Goal: Task Accomplishment & Management: Use online tool/utility

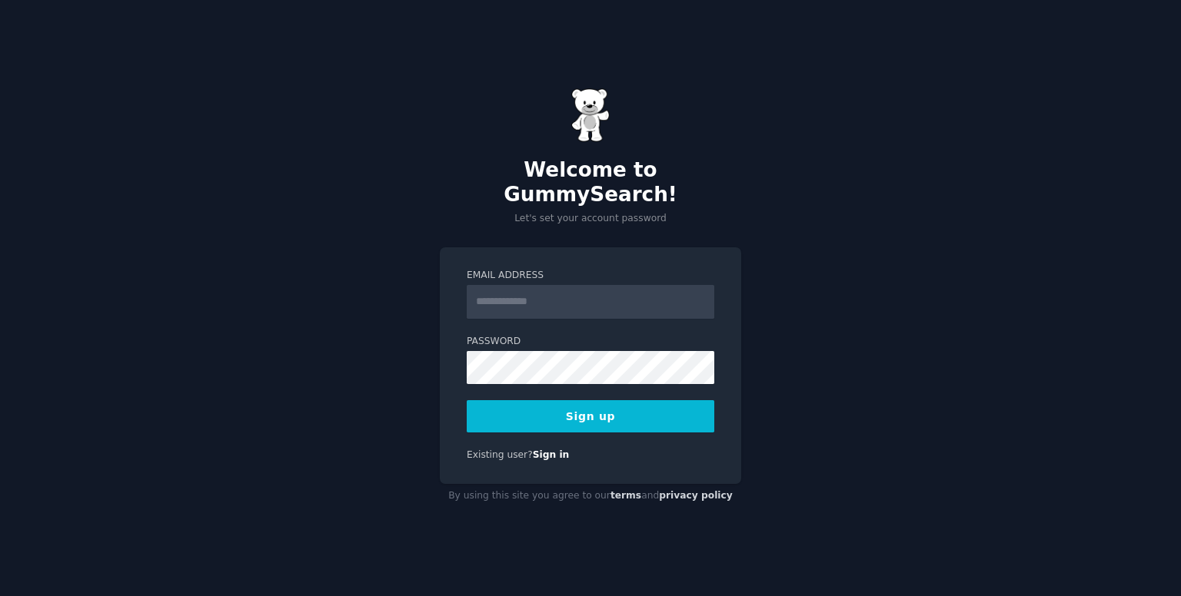
click at [554, 287] on input "Email Address" at bounding box center [591, 302] width 248 height 34
type input "**********"
click at [533, 373] on form "**********" at bounding box center [591, 351] width 248 height 164
click at [587, 406] on button "Sign up" at bounding box center [591, 416] width 248 height 32
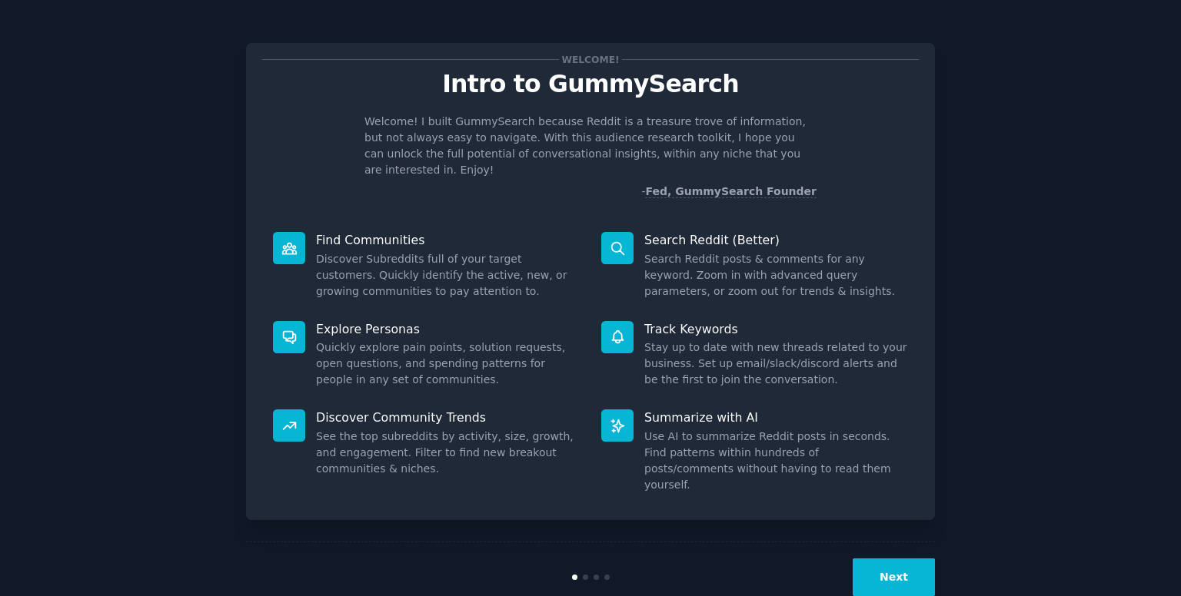
click at [898, 559] on button "Next" at bounding box center [893, 578] width 82 height 38
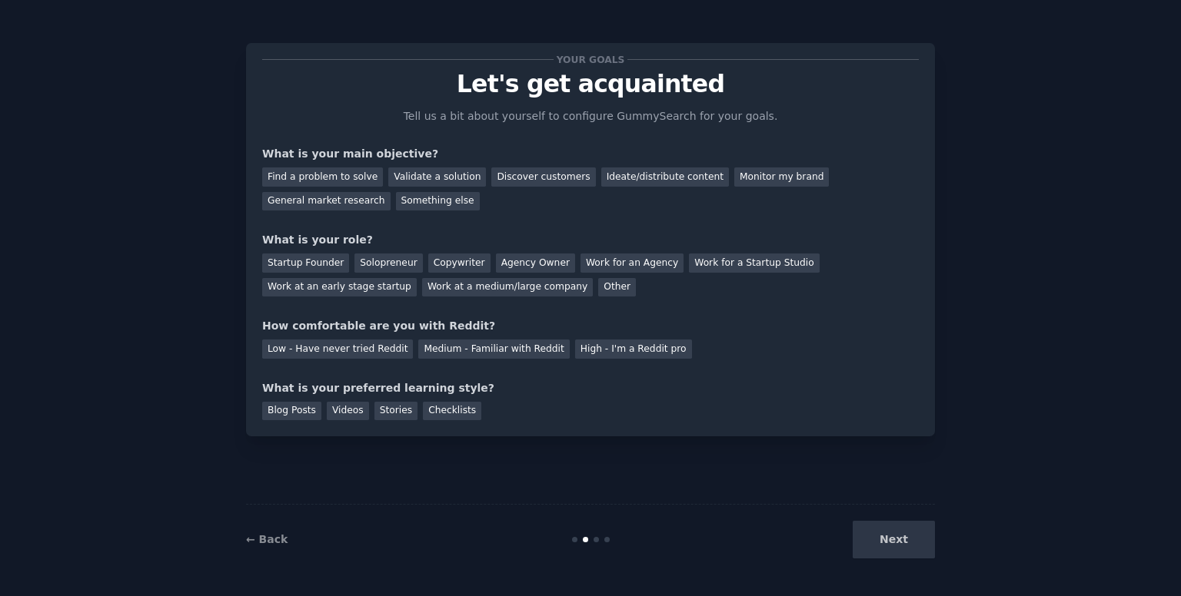
click at [898, 550] on div "Next" at bounding box center [820, 540] width 230 height 38
click at [879, 538] on div "Next" at bounding box center [820, 540] width 230 height 38
click at [308, 171] on div "Find a problem to solve" at bounding box center [322, 177] width 121 height 19
click at [425, 176] on div "Validate a solution" at bounding box center [437, 177] width 98 height 19
click at [417, 278] on div "Work at an early stage startup" at bounding box center [339, 287] width 155 height 19
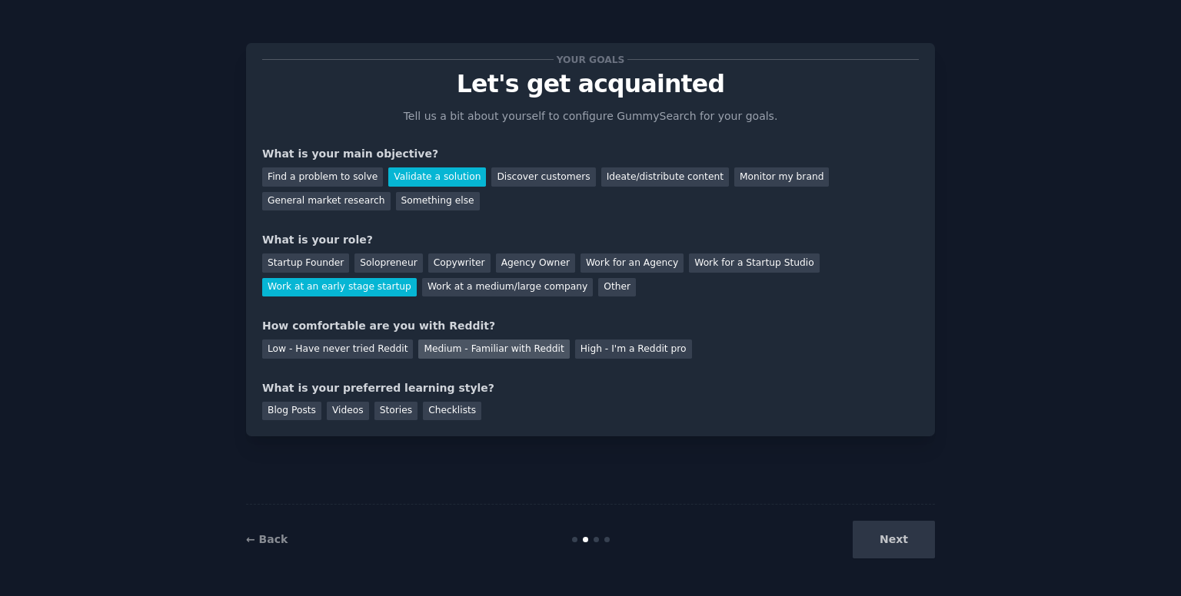
click at [510, 349] on div "Medium - Familiar with Reddit" at bounding box center [493, 349] width 151 height 19
click at [287, 411] on div "Blog Posts" at bounding box center [291, 411] width 59 height 19
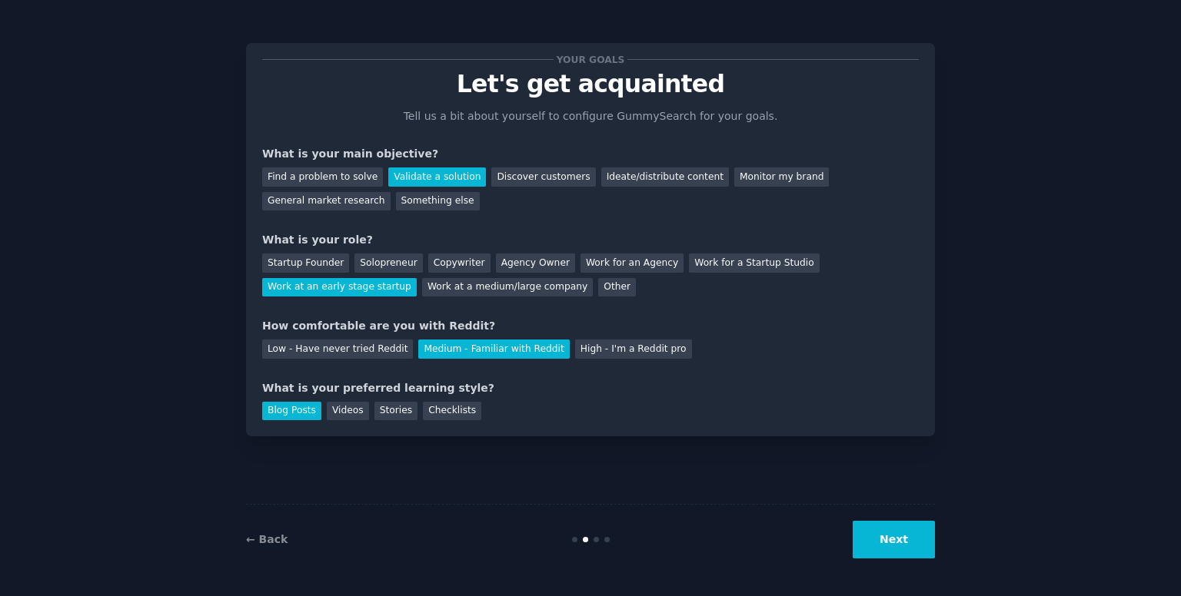
click at [347, 400] on div "Blog Posts Videos Stories Checklists" at bounding box center [590, 409] width 656 height 25
click at [917, 523] on button "Next" at bounding box center [893, 540] width 82 height 38
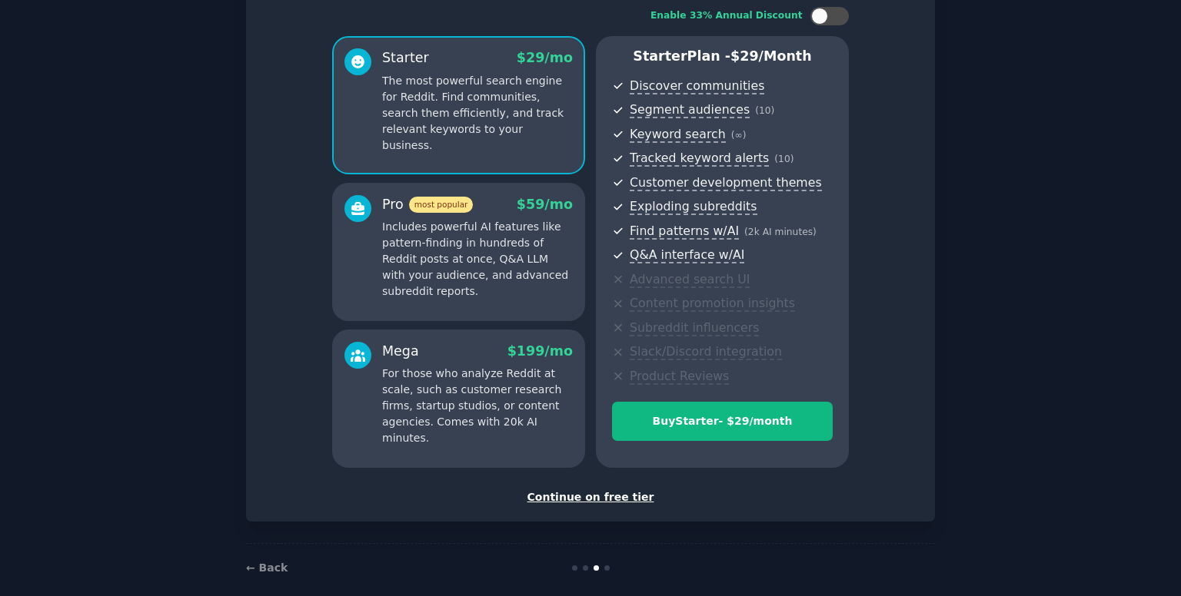
scroll to position [118, 0]
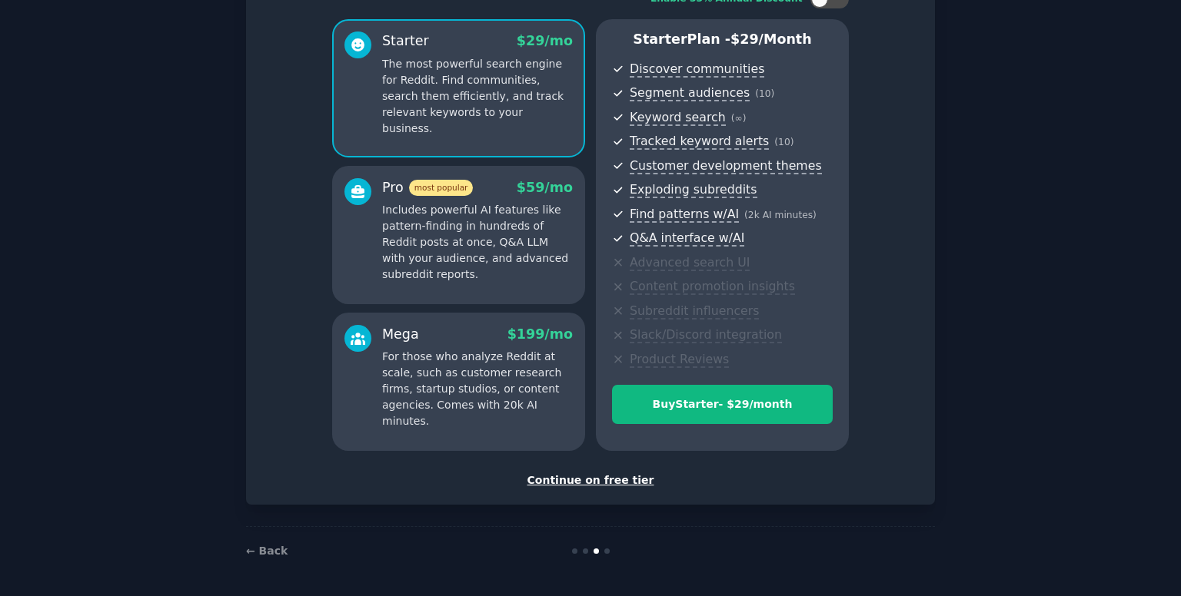
click at [583, 476] on div "Continue on free tier" at bounding box center [590, 481] width 656 height 16
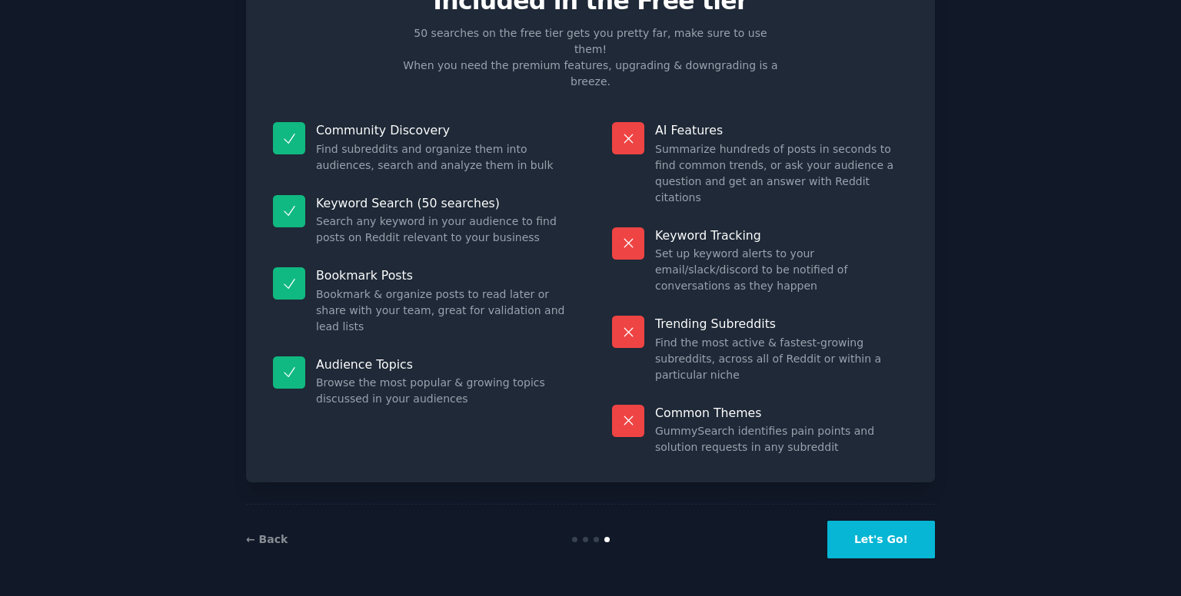
scroll to position [2, 0]
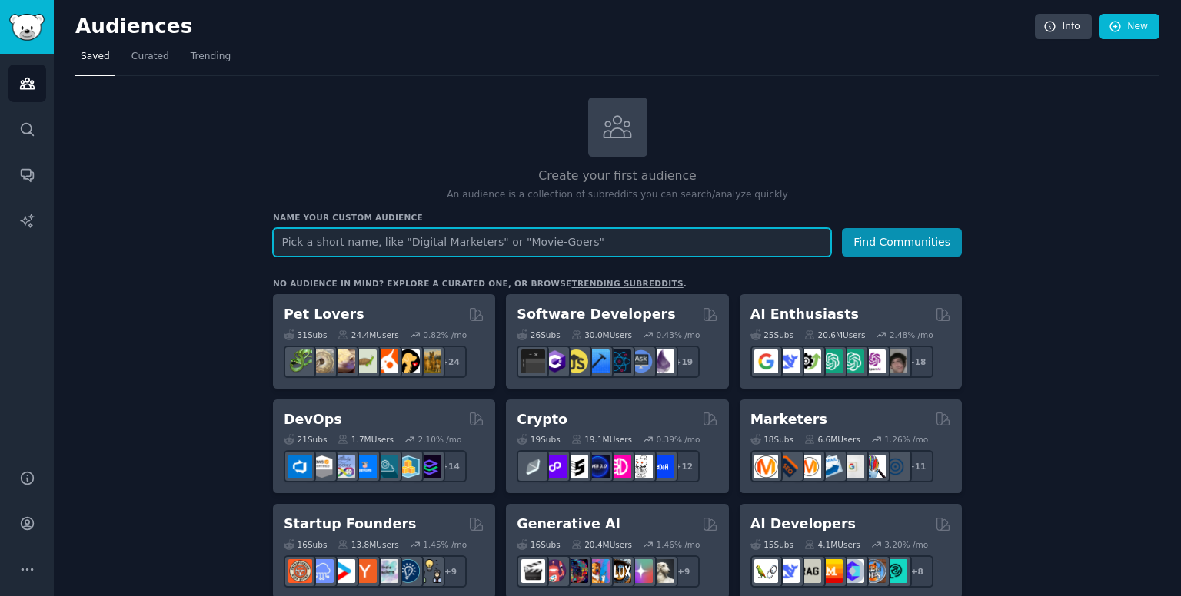
paste input "r/CRO"
type input "r/CRO"
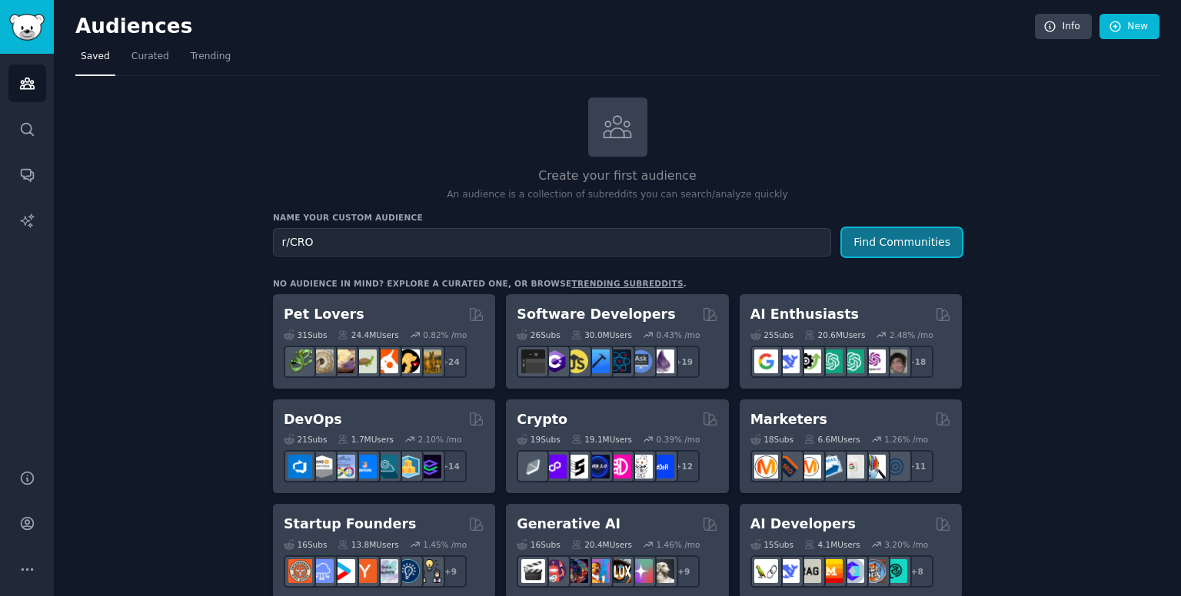
click at [896, 240] on button "Find Communities" at bounding box center [902, 242] width 120 height 28
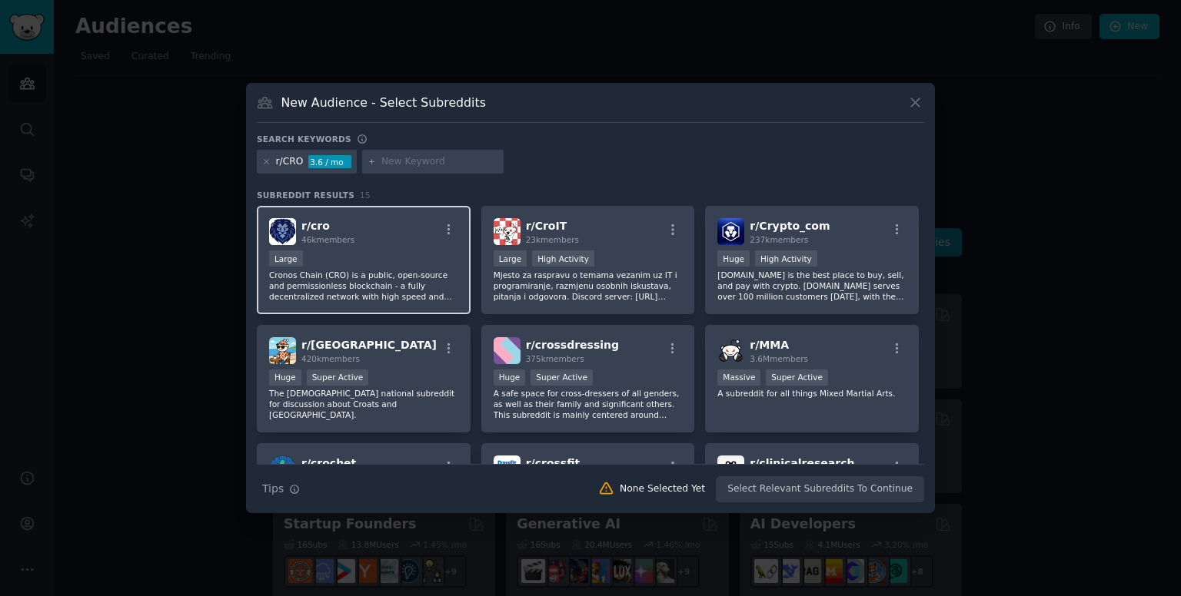
click at [394, 262] on div "Large" at bounding box center [363, 260] width 189 height 19
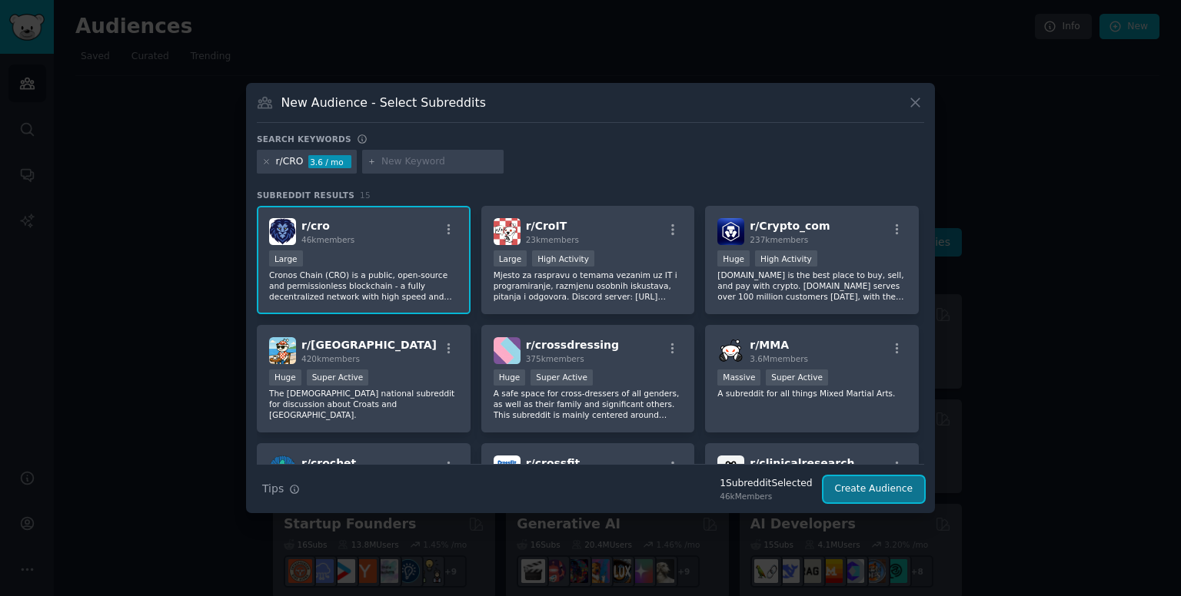
click at [864, 490] on button "Create Audience" at bounding box center [873, 490] width 101 height 26
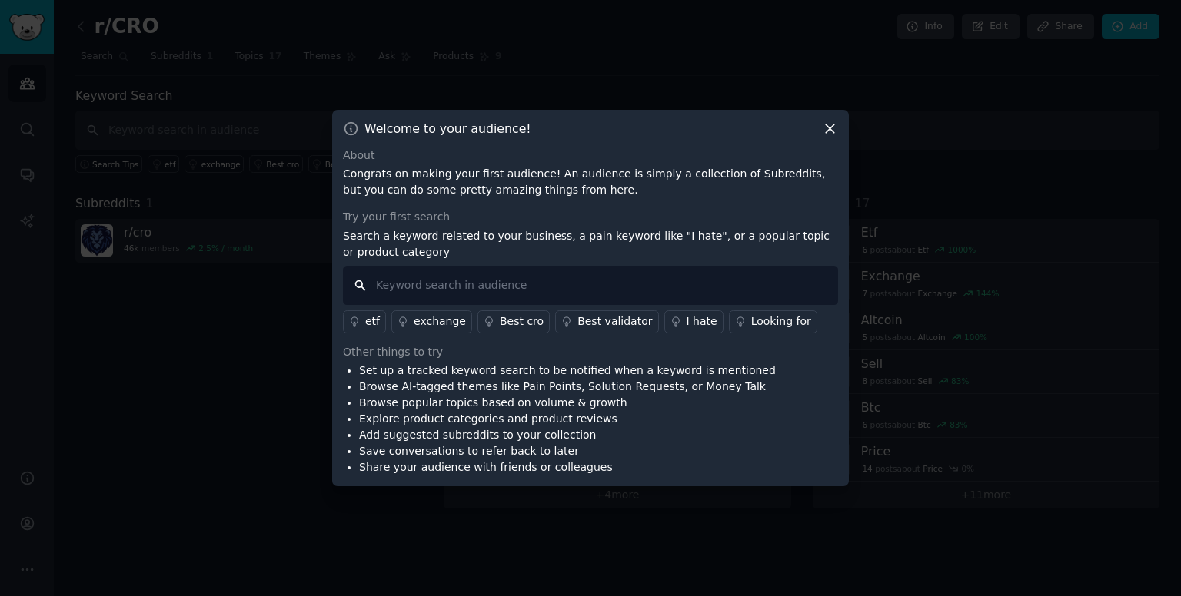
click at [457, 298] on input "text" at bounding box center [590, 285] width 495 height 39
type input "ad to landing page"
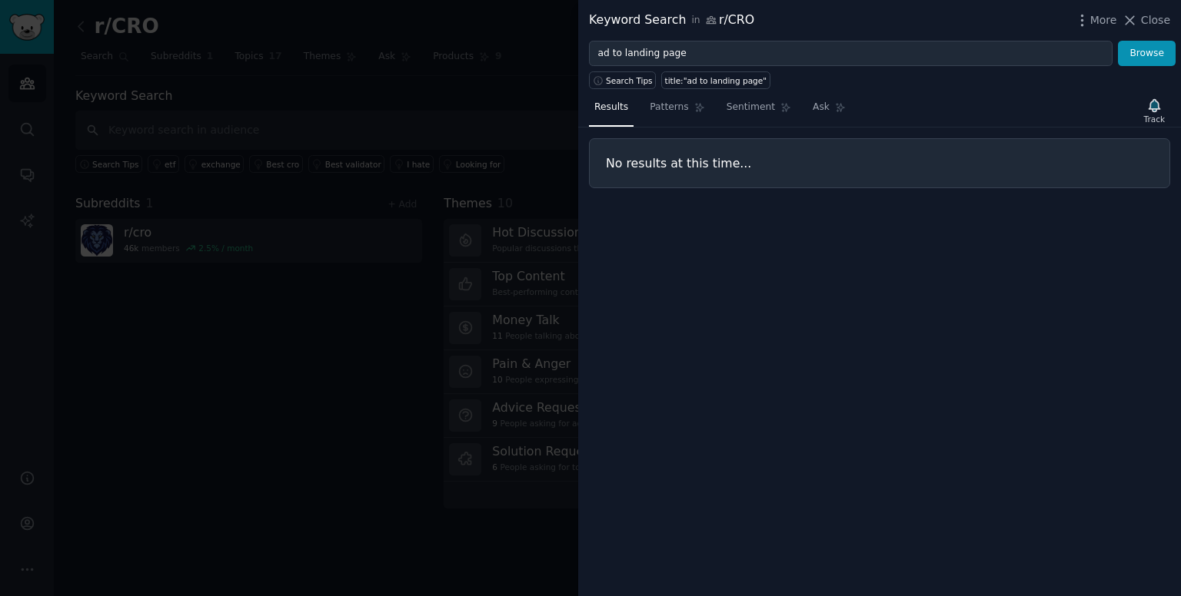
click at [488, 232] on div at bounding box center [590, 298] width 1181 height 596
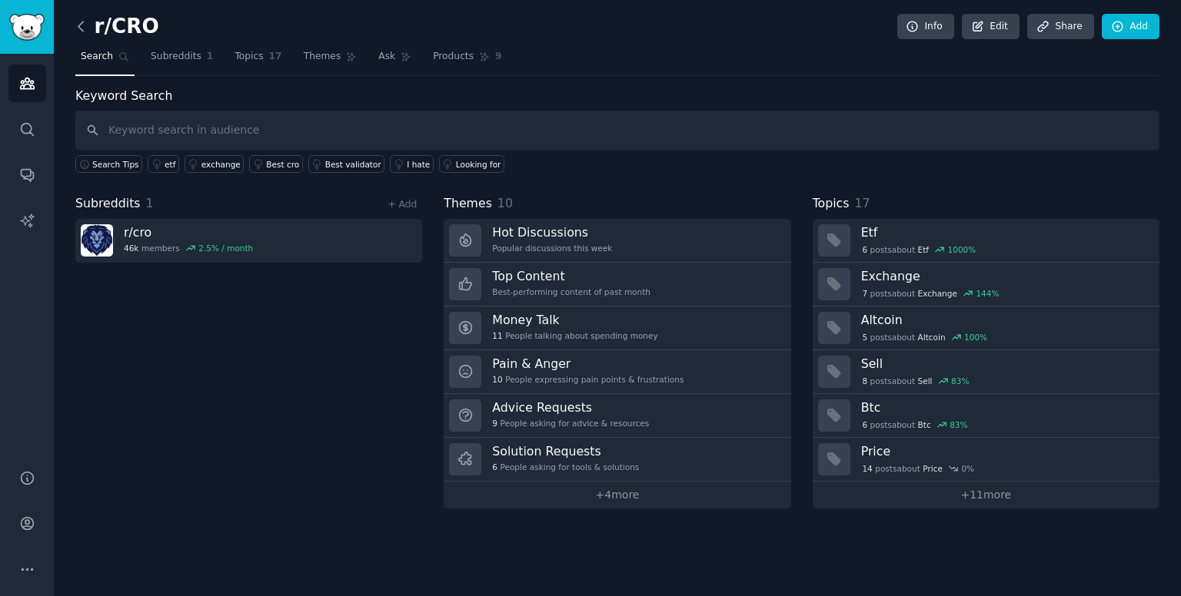
click at [77, 25] on icon at bounding box center [81, 26] width 16 height 16
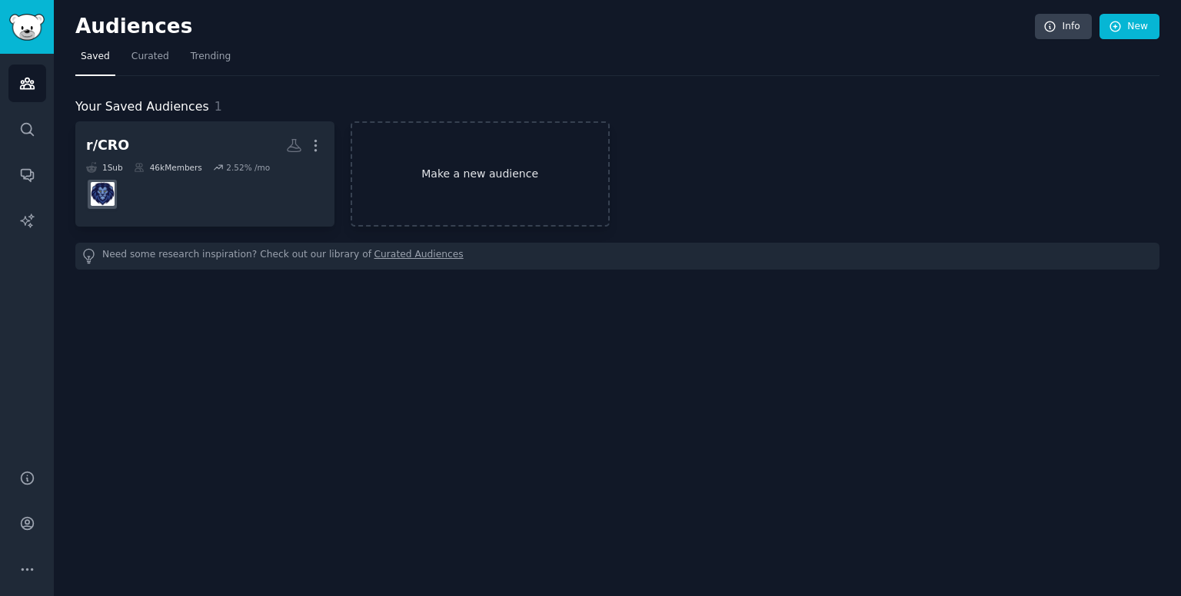
click at [534, 207] on link "Make a new audience" at bounding box center [480, 173] width 259 height 105
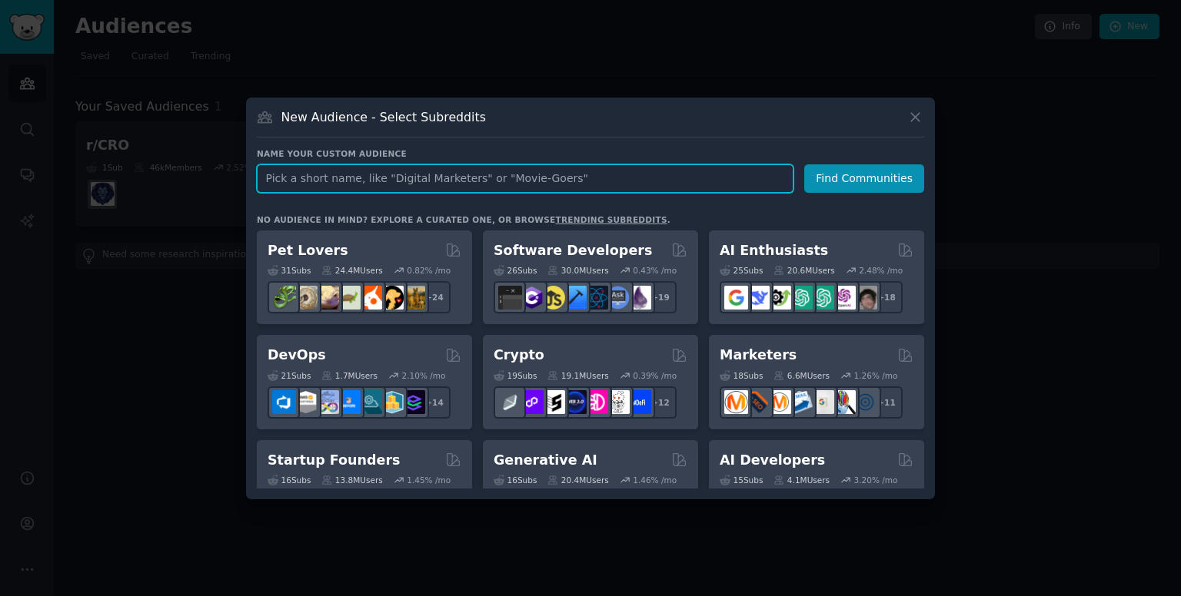
paste input "r/GrowthHacking"
type input "r/GrowthHacking"
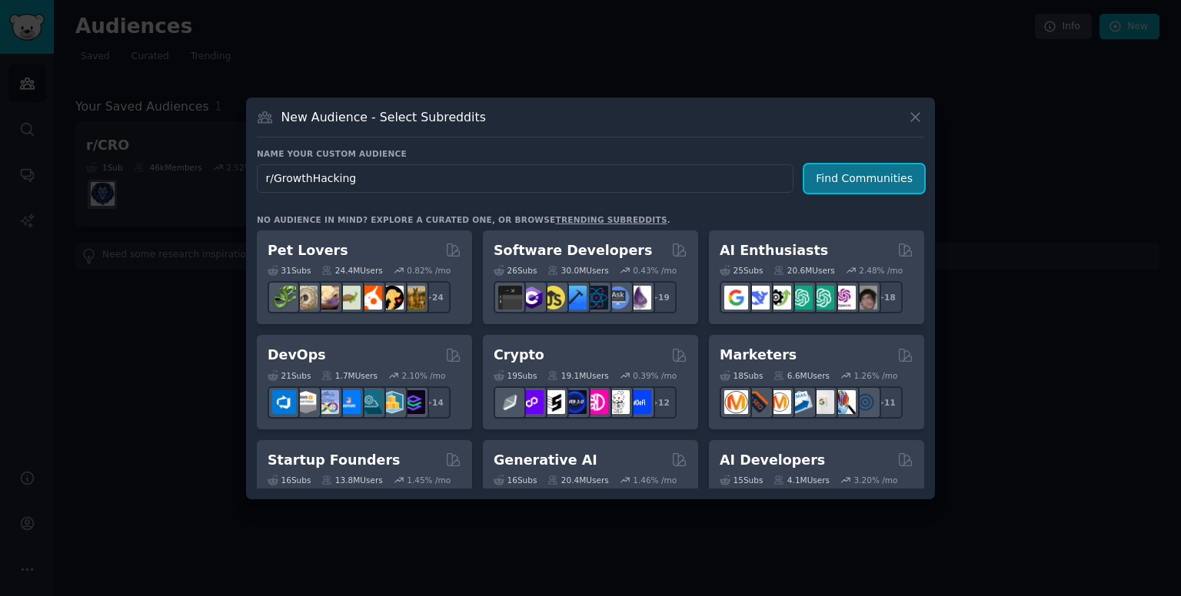
click at [835, 170] on button "Find Communities" at bounding box center [864, 178] width 120 height 28
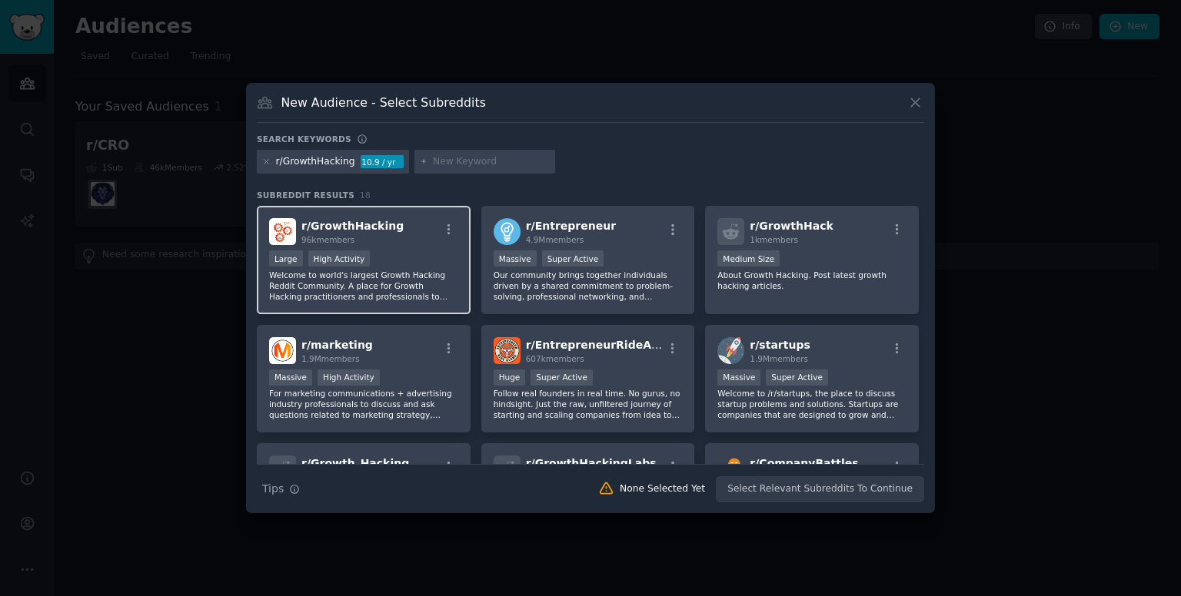
click at [415, 238] on div "r/ GrowthHacking 96k members" at bounding box center [363, 231] width 189 height 27
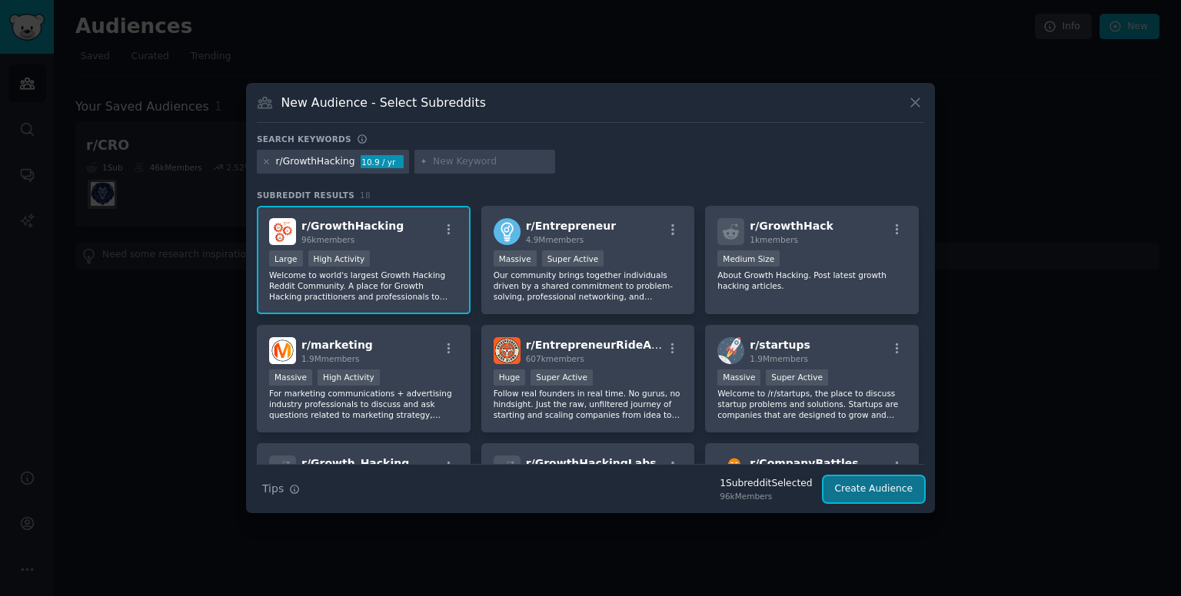
click at [870, 489] on button "Create Audience" at bounding box center [873, 490] width 101 height 26
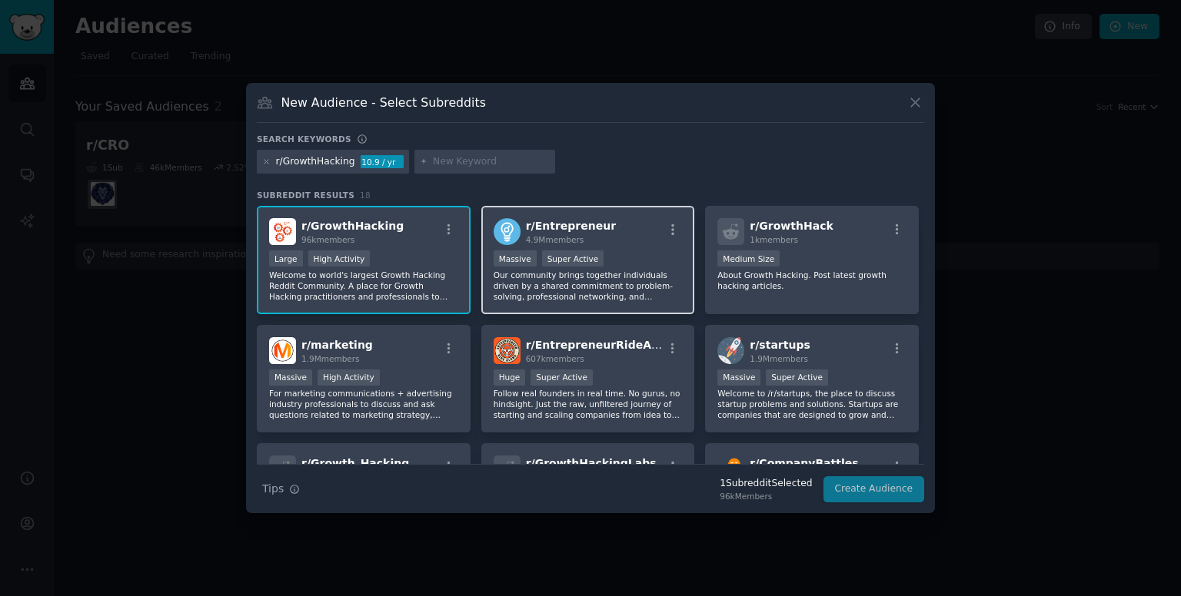
click at [590, 281] on p "Our community brings together individuals driven by a shared commitment to prob…" at bounding box center [587, 286] width 189 height 32
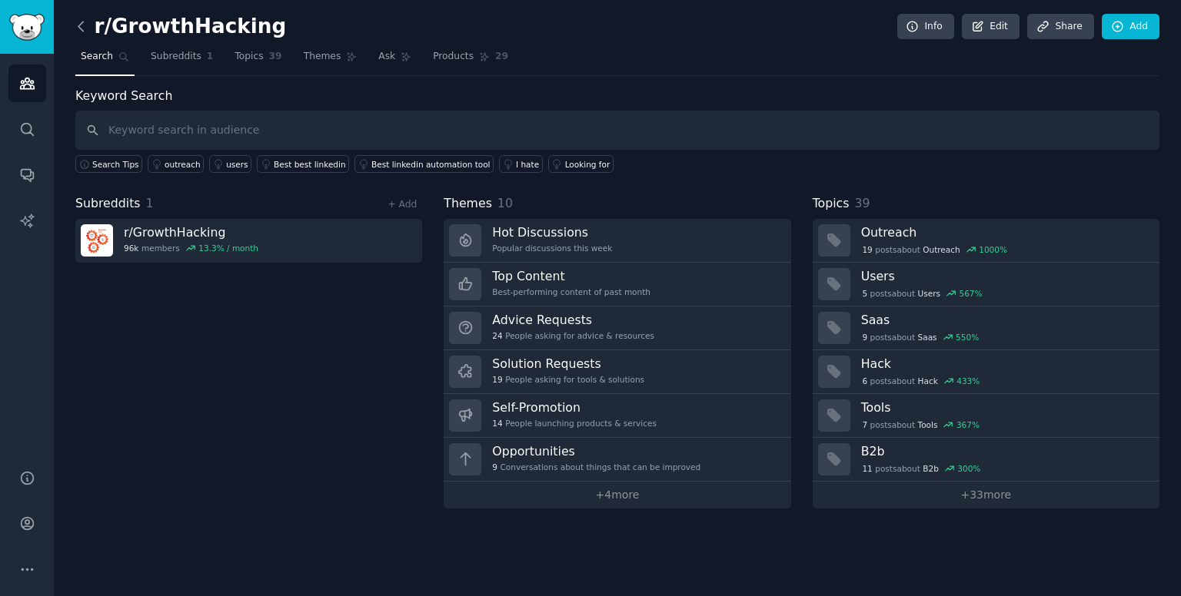
click at [78, 28] on icon at bounding box center [81, 26] width 16 height 16
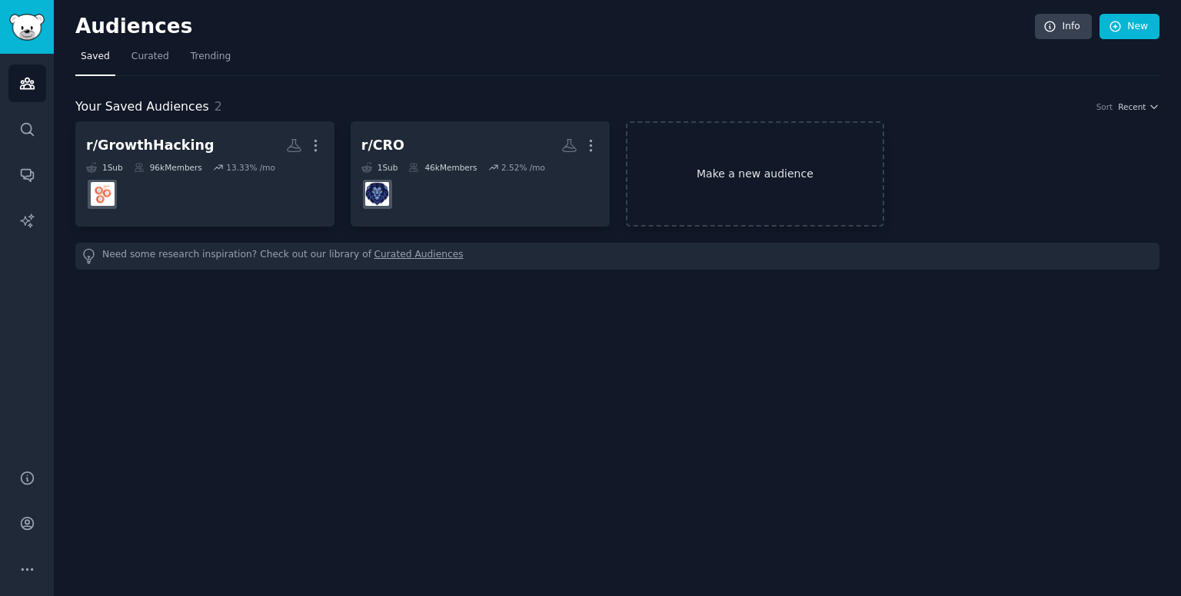
click at [686, 175] on link "Make a new audience" at bounding box center [755, 173] width 259 height 105
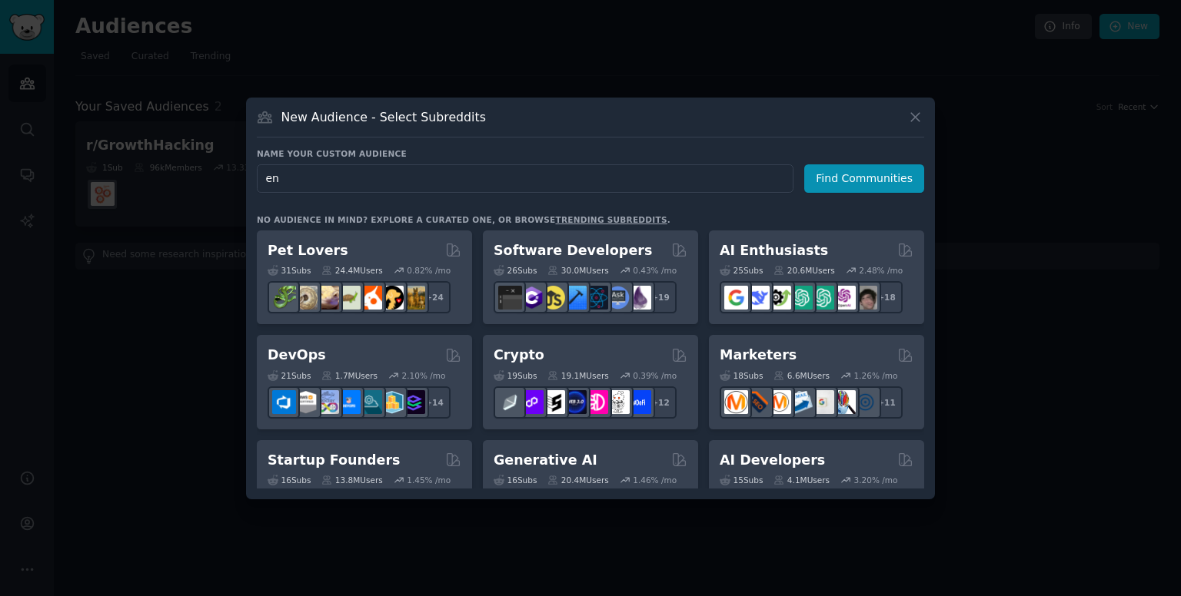
type input "e"
type input "r/marketing"
click at [833, 175] on button "Find Communities" at bounding box center [864, 178] width 120 height 28
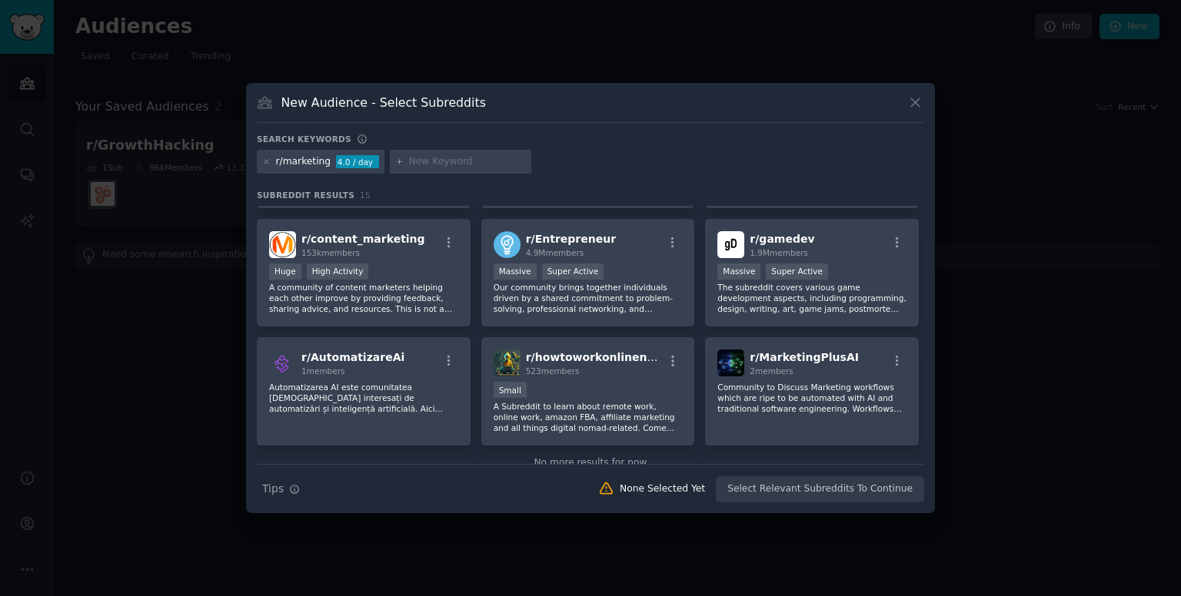
scroll to position [343, 0]
click at [648, 241] on div "r/ Entrepreneur 4.9M members" at bounding box center [587, 245] width 189 height 27
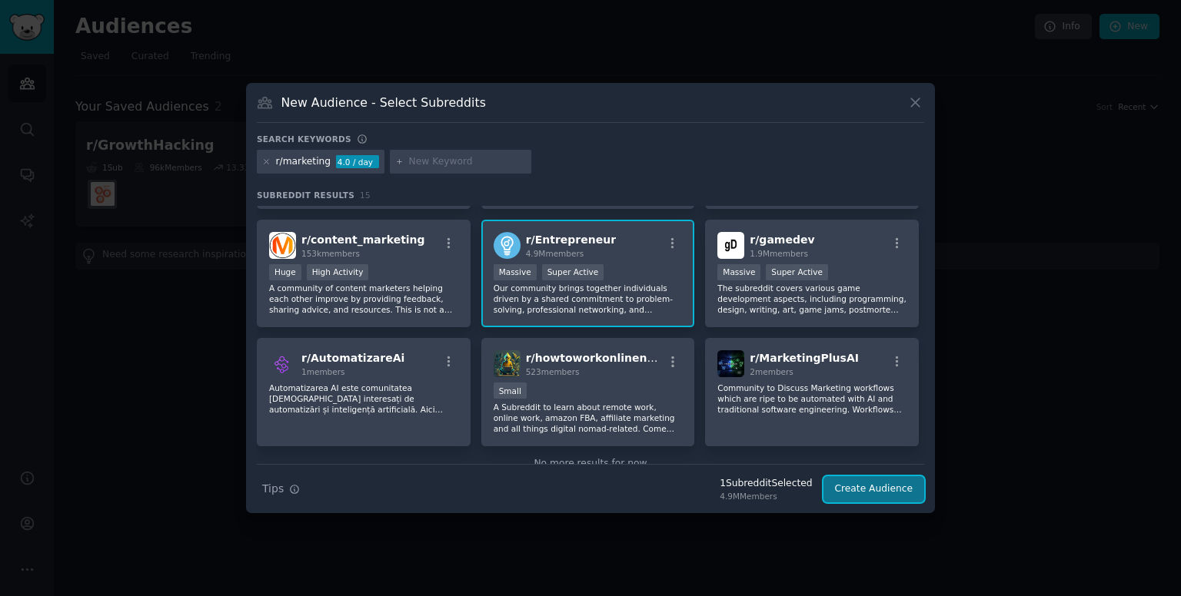
click at [886, 493] on button "Create Audience" at bounding box center [873, 490] width 101 height 26
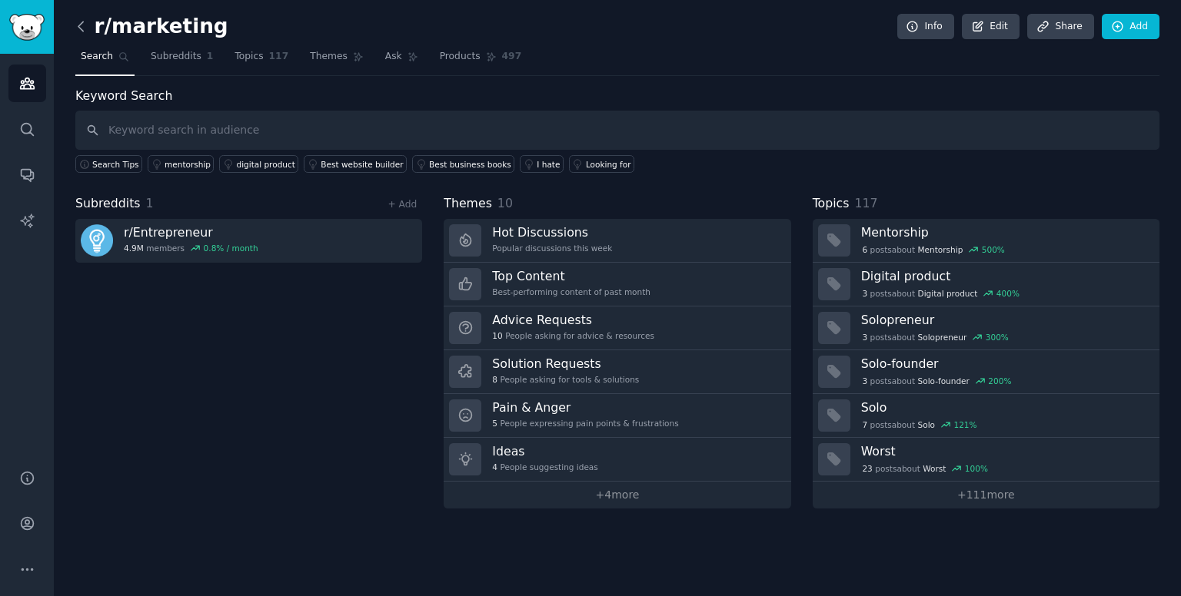
click at [82, 24] on icon at bounding box center [81, 26] width 16 height 16
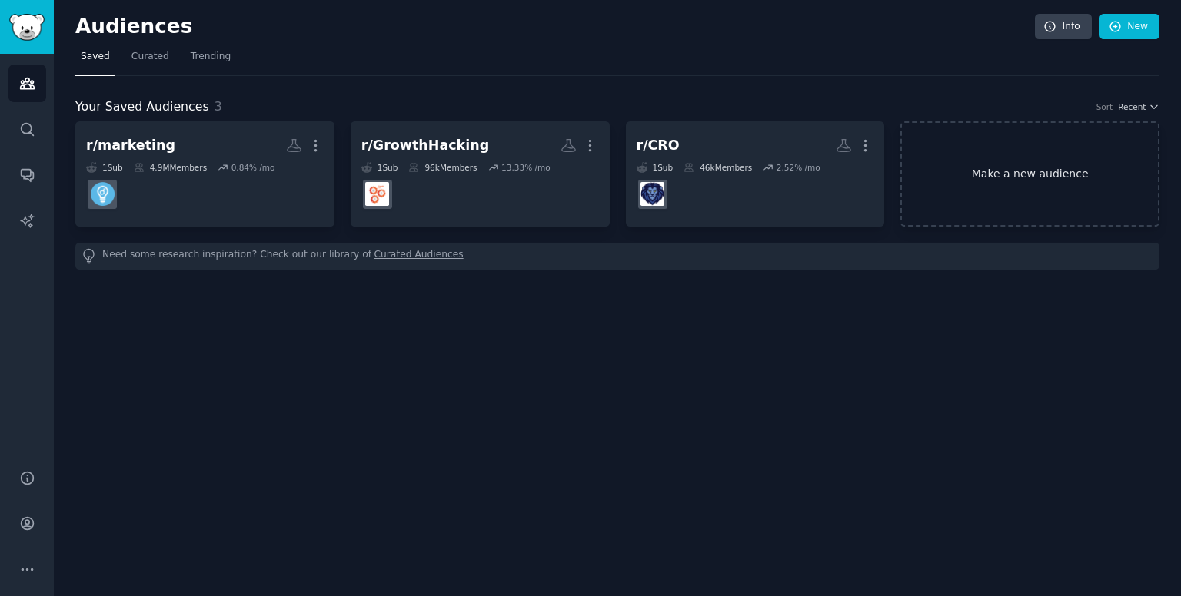
click at [952, 174] on link "Make a new audience" at bounding box center [1029, 173] width 259 height 105
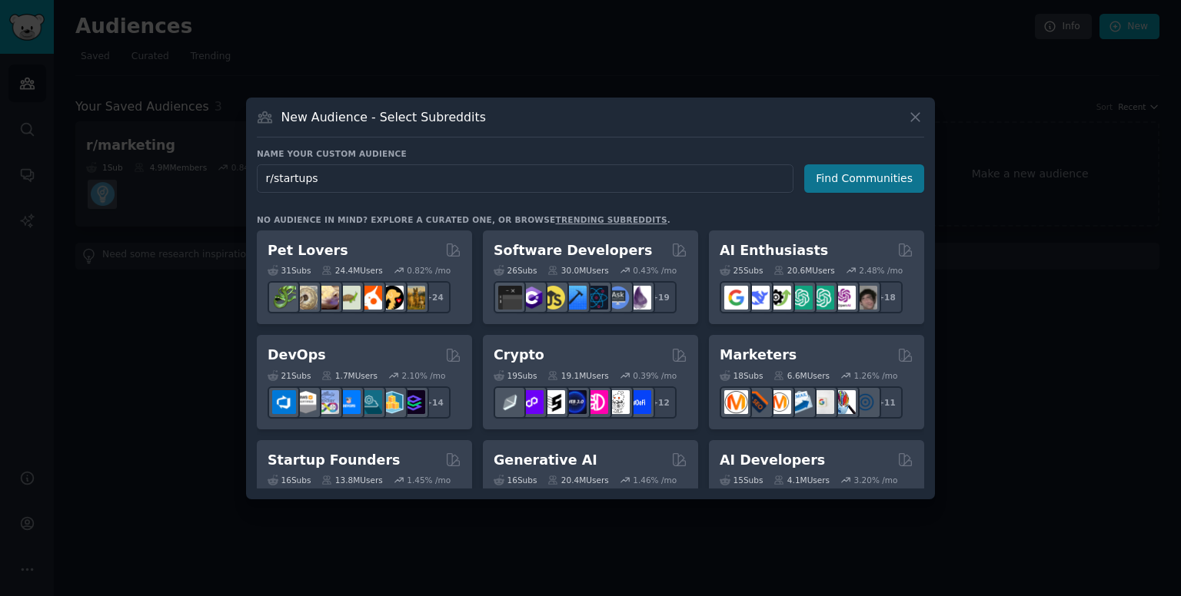
type input "r/startups"
click at [886, 181] on button "Find Communities" at bounding box center [864, 178] width 120 height 28
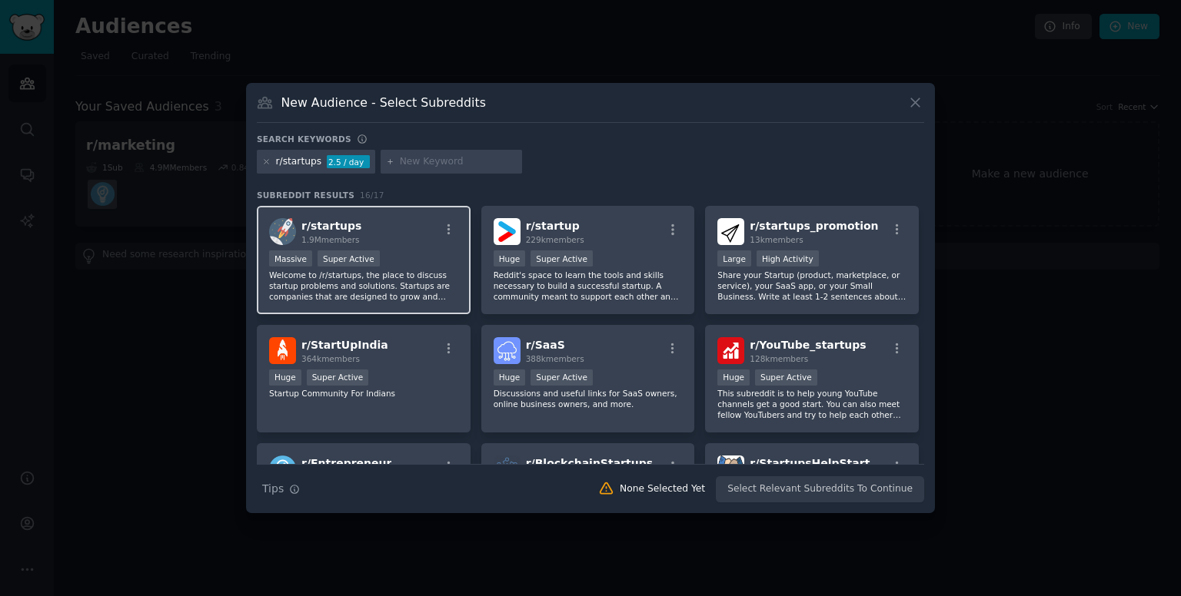
click at [435, 234] on div "r/ startups 1.9M members" at bounding box center [363, 231] width 189 height 27
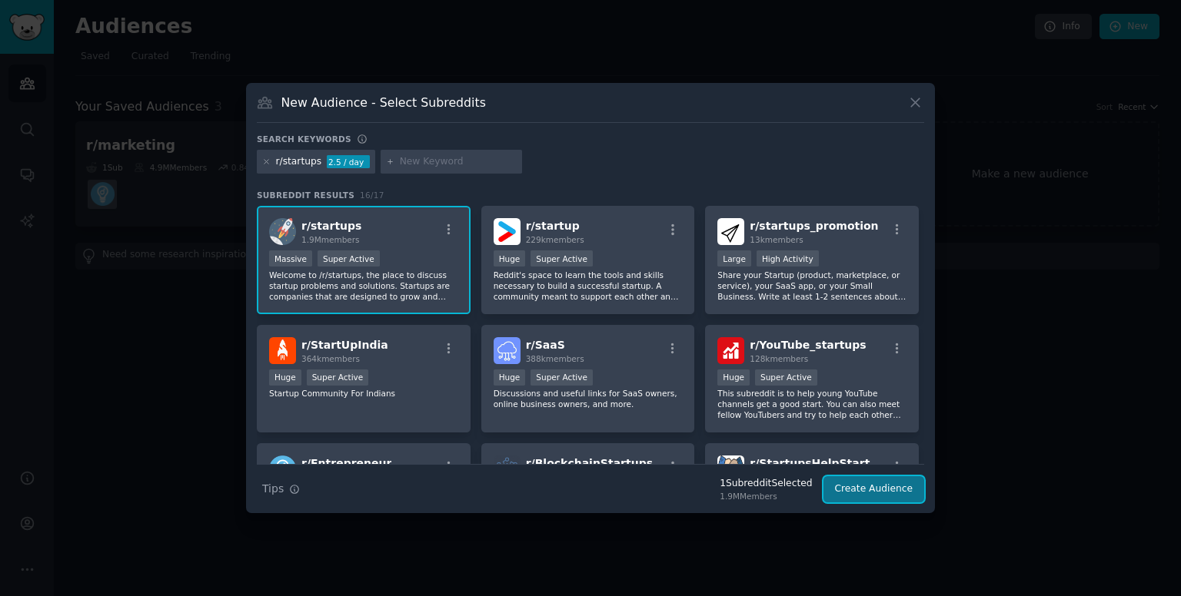
click at [844, 487] on button "Create Audience" at bounding box center [873, 490] width 101 height 26
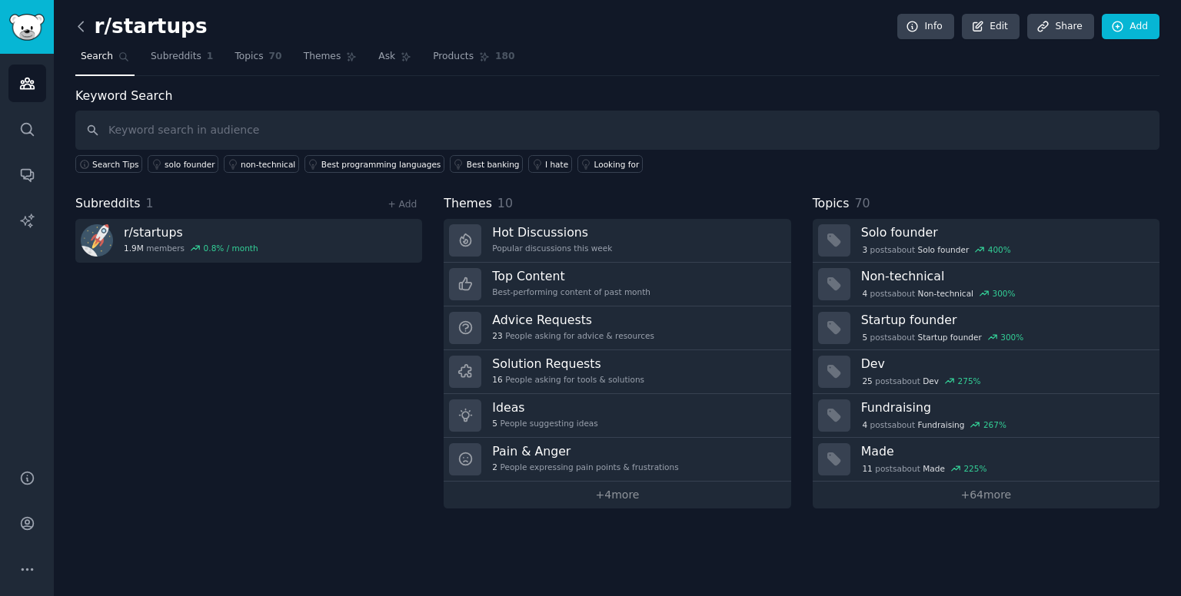
click at [79, 33] on icon at bounding box center [81, 26] width 16 height 16
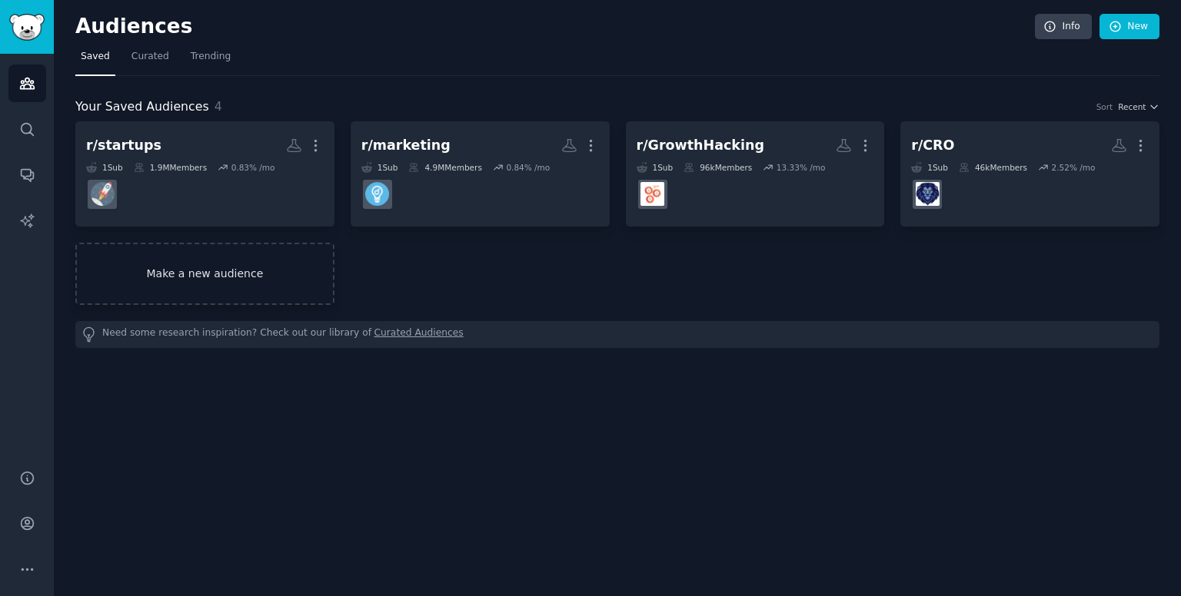
click at [224, 268] on link "Make a new audience" at bounding box center [204, 274] width 259 height 62
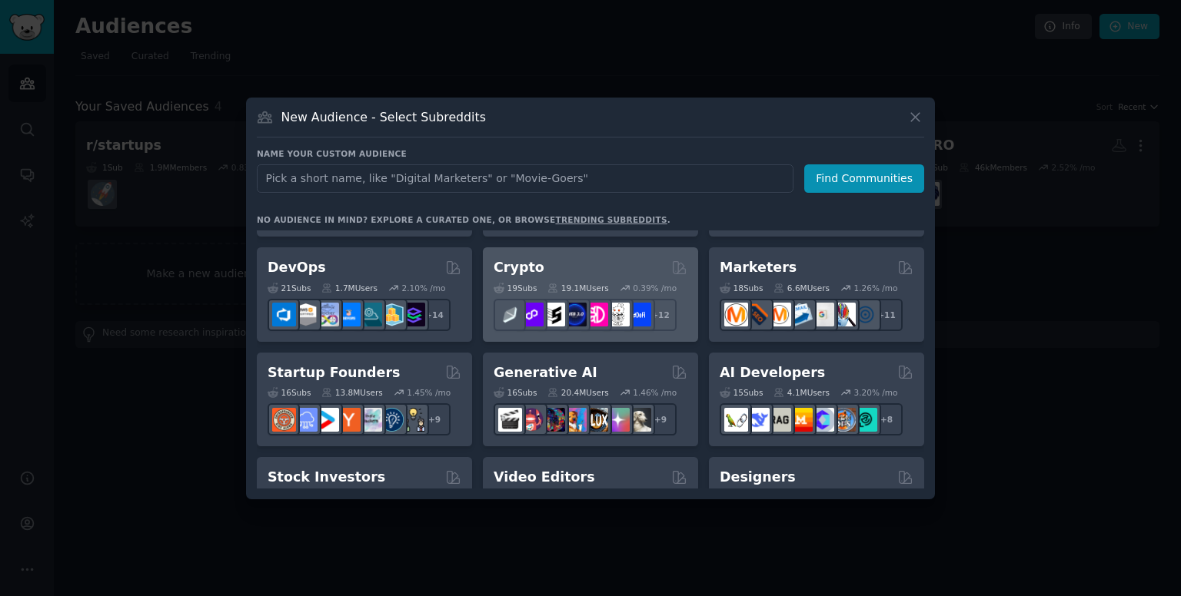
scroll to position [89, 0]
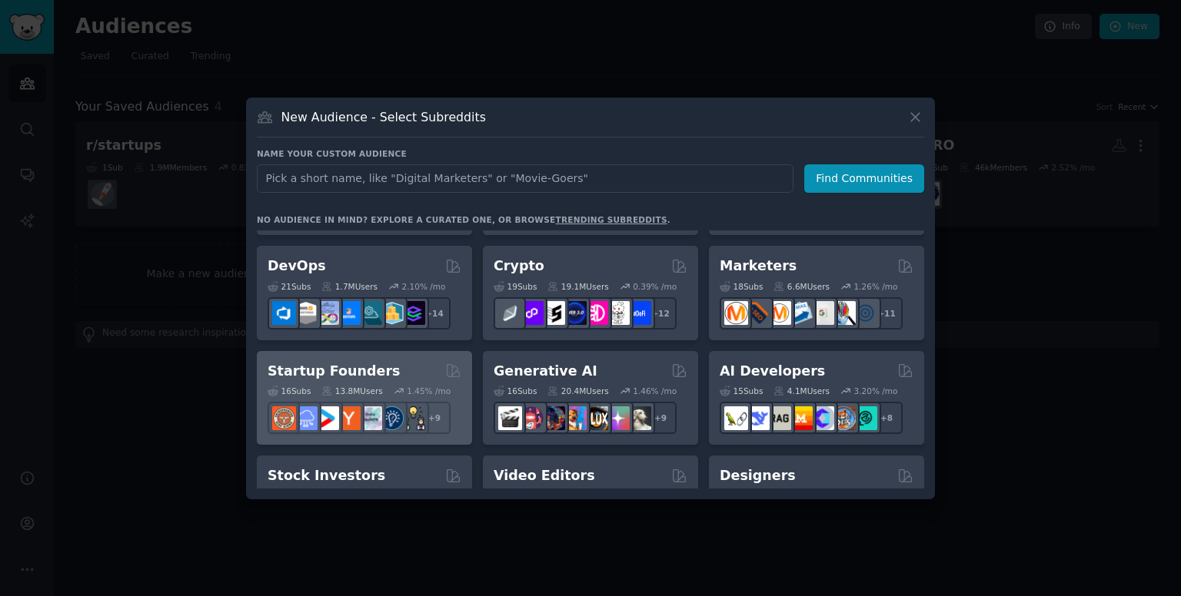
click at [412, 371] on div "Startup Founders Curated by GummySearch" at bounding box center [365, 371] width 194 height 19
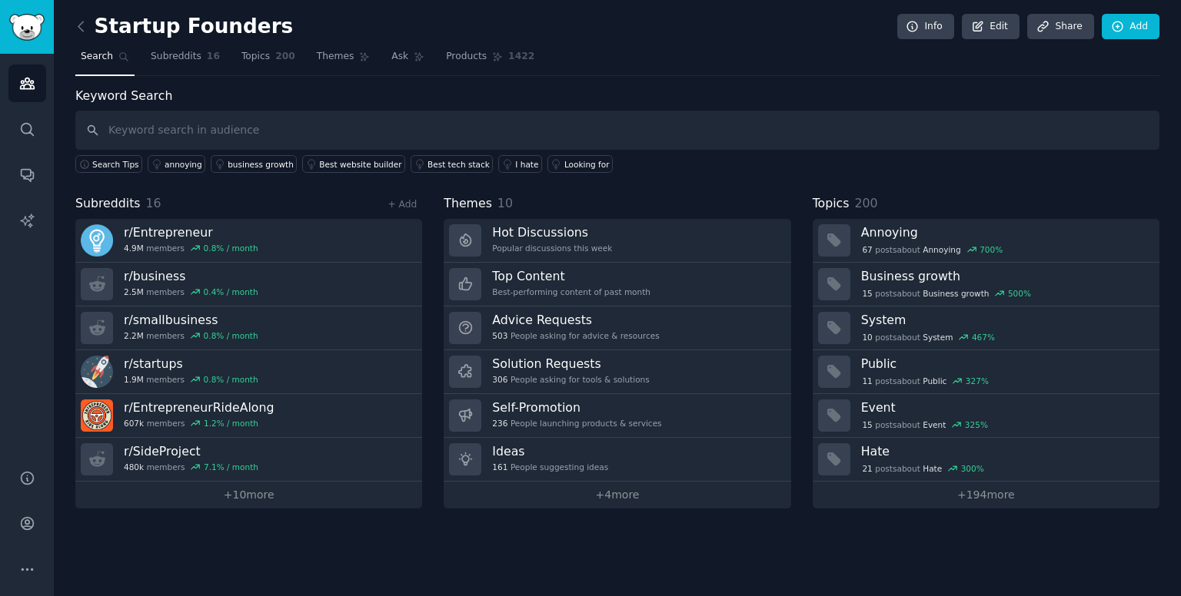
click at [83, 38] on link at bounding box center [84, 27] width 19 height 25
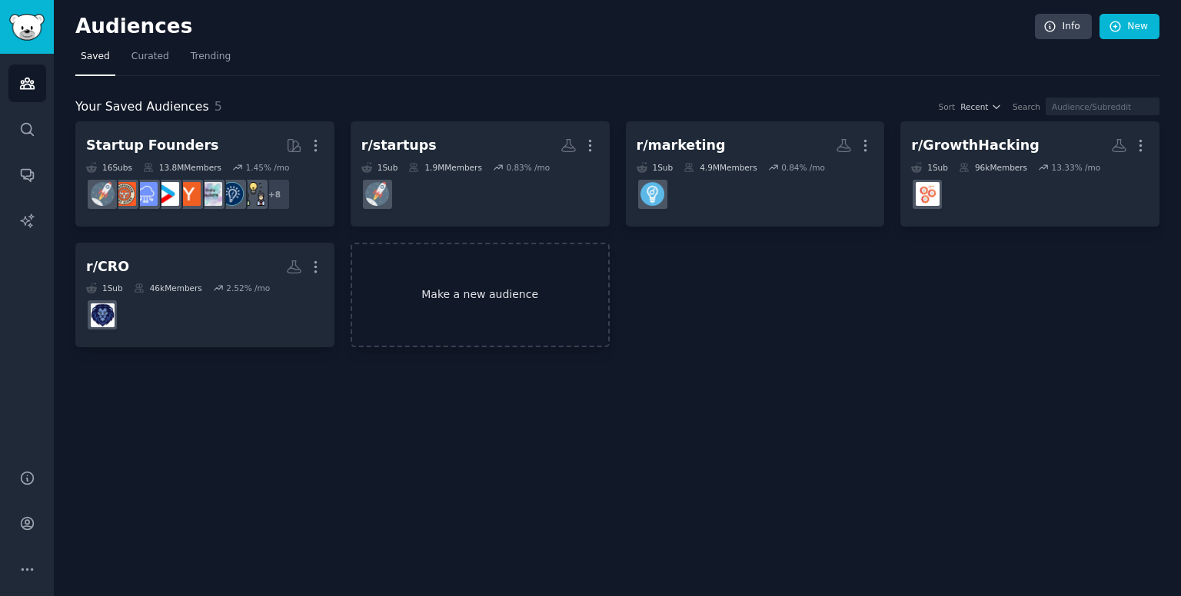
click at [460, 280] on link "Make a new audience" at bounding box center [480, 295] width 259 height 105
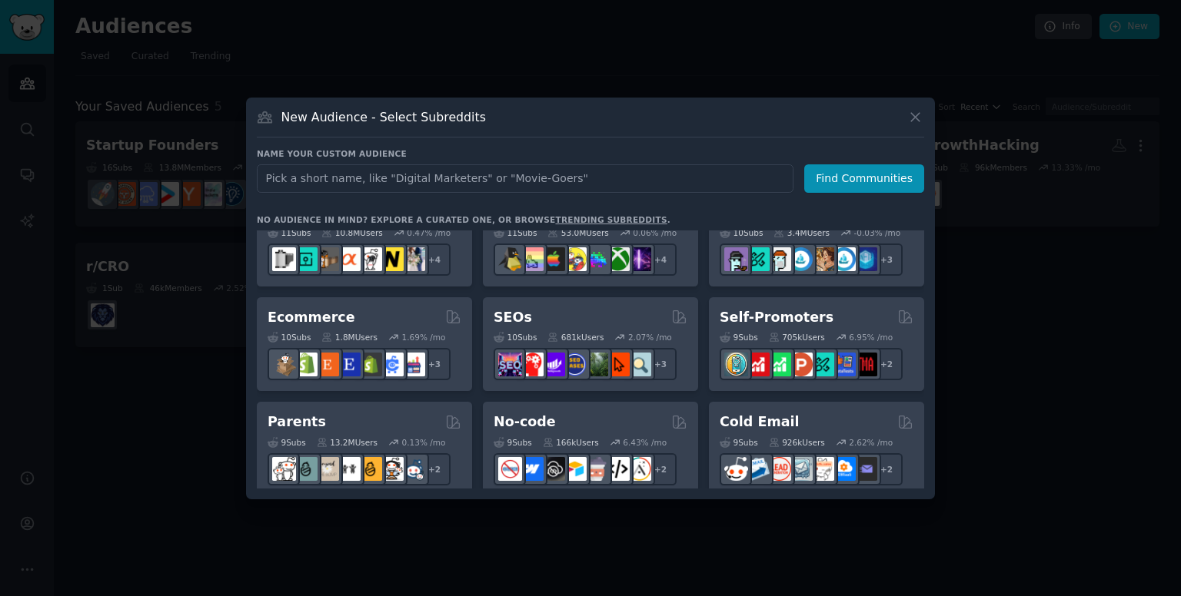
scroll to position [569, 0]
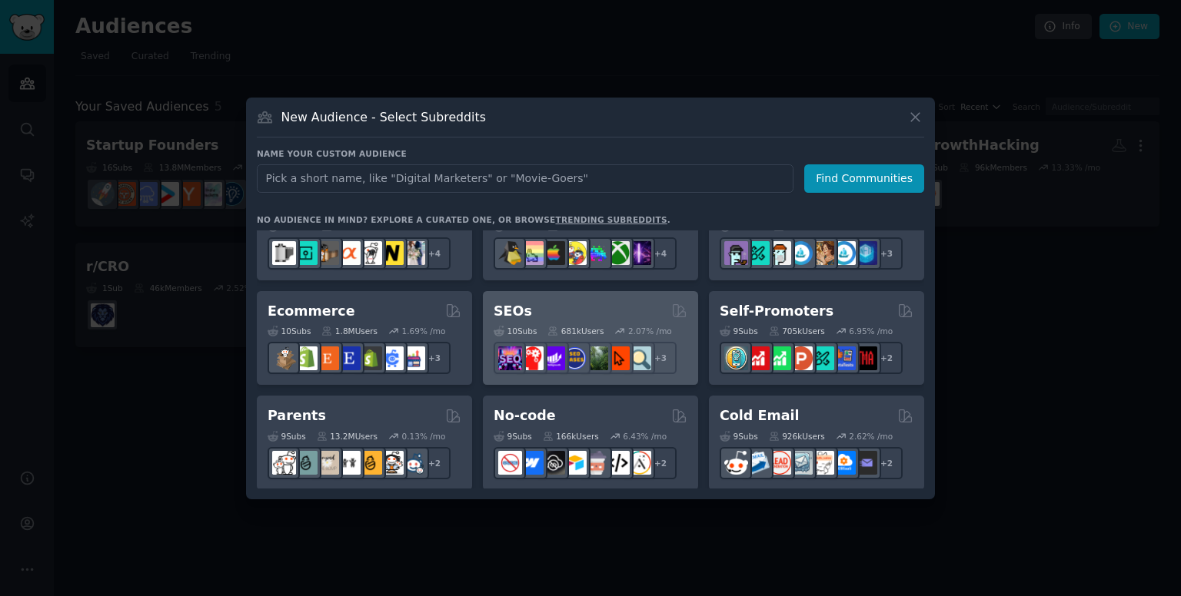
click at [543, 303] on div "SEOs" at bounding box center [590, 311] width 194 height 19
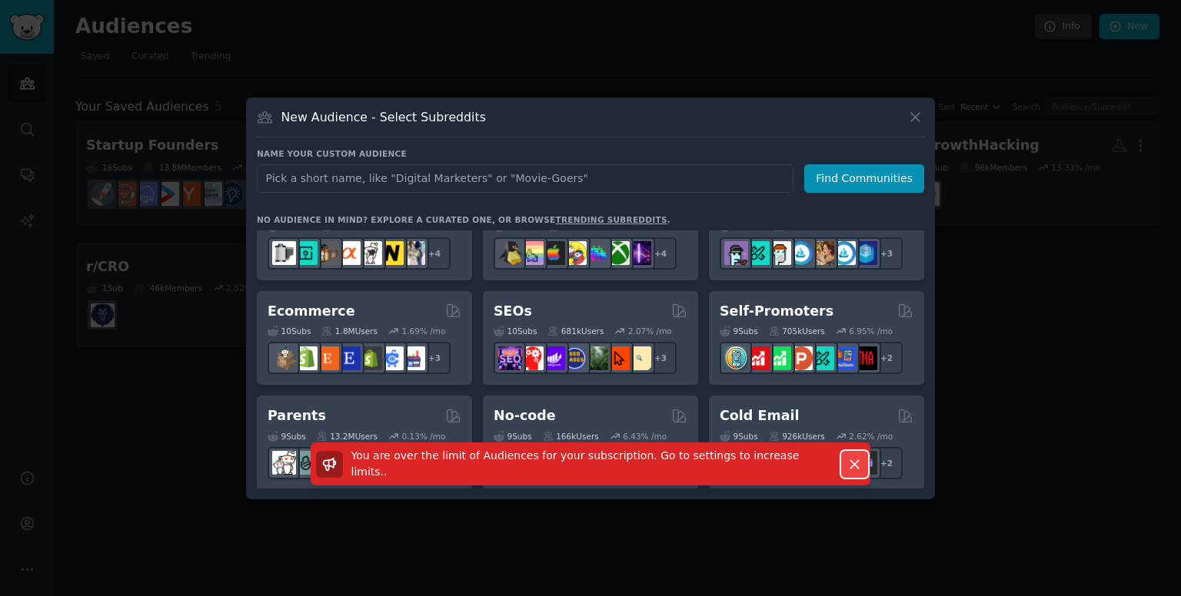
click at [861, 458] on icon "button" at bounding box center [854, 465] width 16 height 16
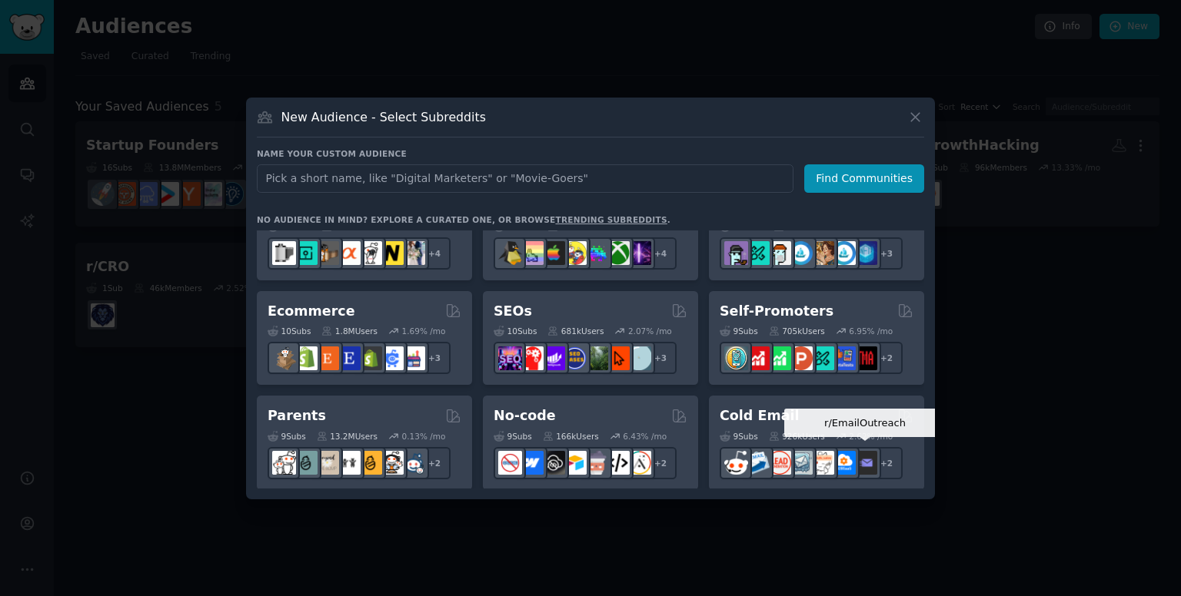
click at [861, 458] on img at bounding box center [865, 463] width 24 height 24
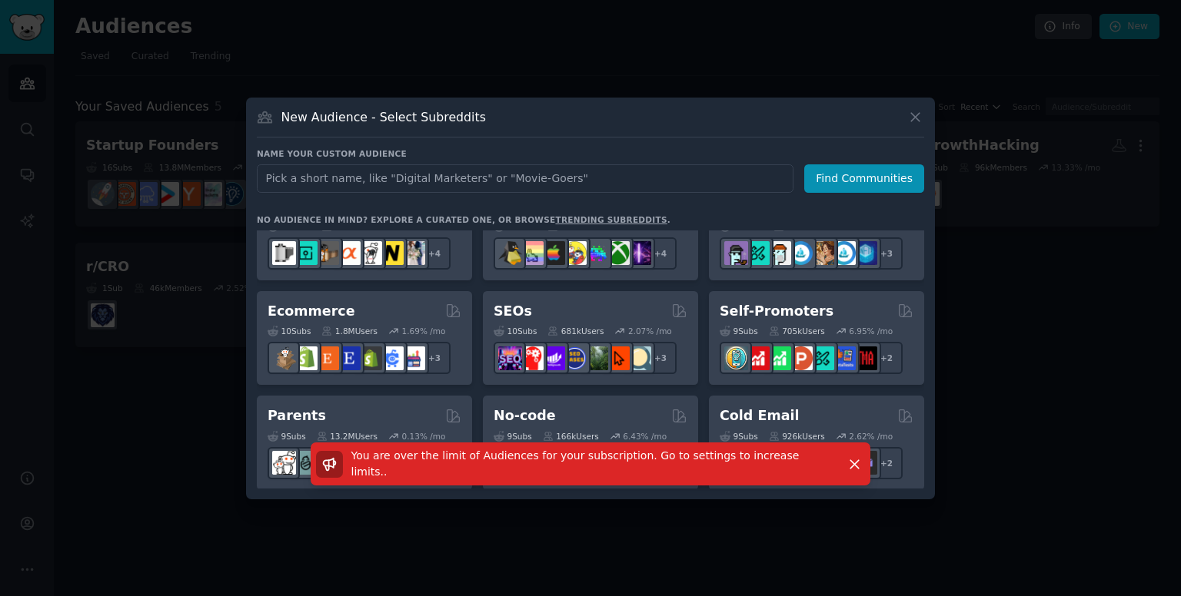
click at [1054, 296] on div at bounding box center [590, 298] width 1181 height 596
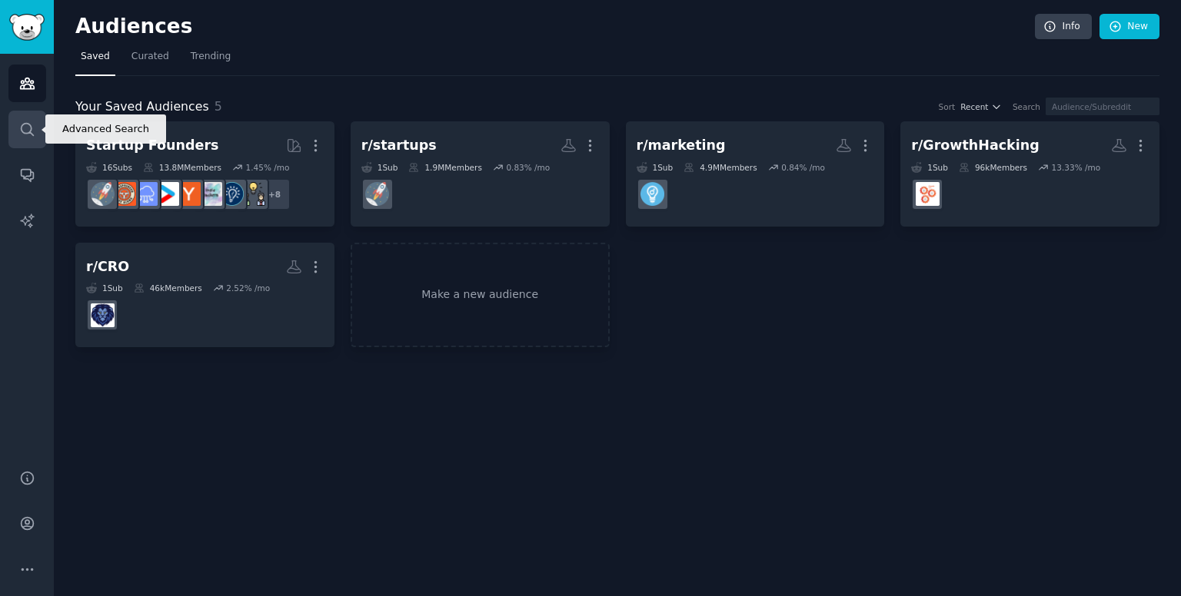
click at [27, 124] on icon "Sidebar" at bounding box center [27, 129] width 12 height 12
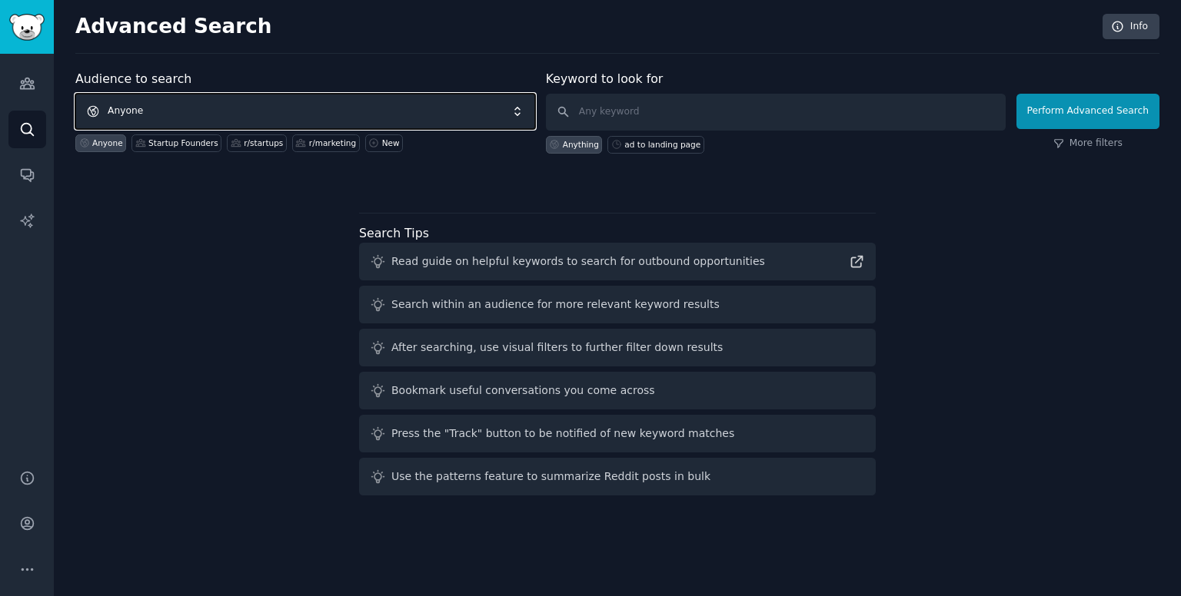
click at [234, 121] on span "Anyone" at bounding box center [305, 111] width 460 height 35
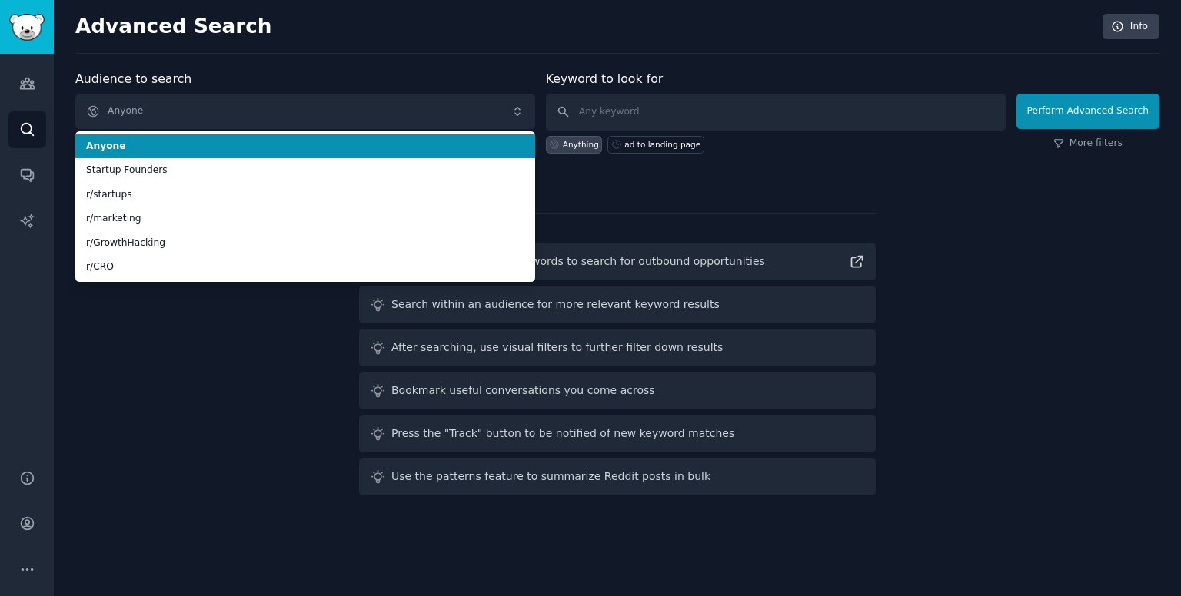
click at [203, 142] on span "Anyone" at bounding box center [305, 147] width 438 height 14
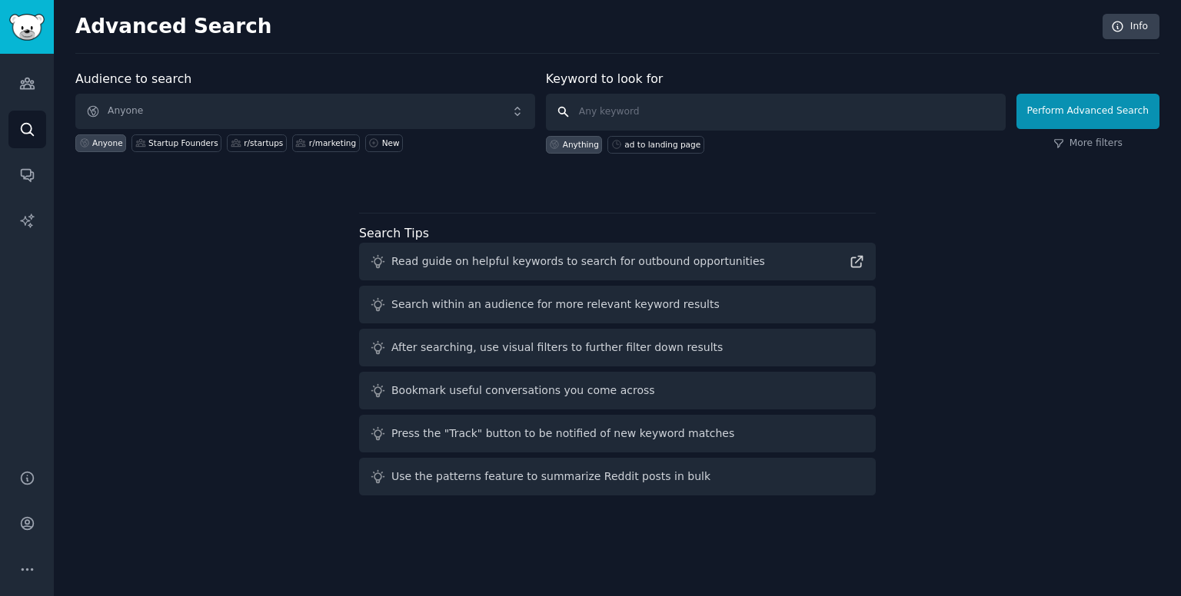
click at [606, 103] on input "text" at bounding box center [776, 112] width 460 height 37
type input "a"
paste input "ad to landing page"
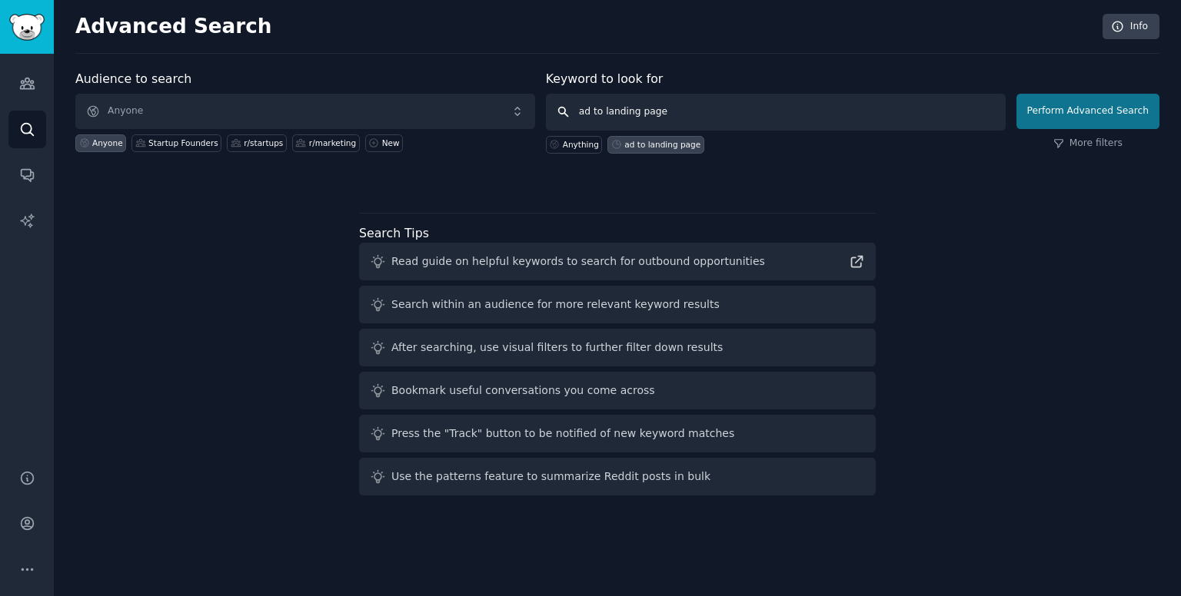
type input "ad to landing page"
click at [1120, 103] on button "Perform Advanced Search" at bounding box center [1087, 111] width 143 height 35
